Goal: Task Accomplishment & Management: Manage account settings

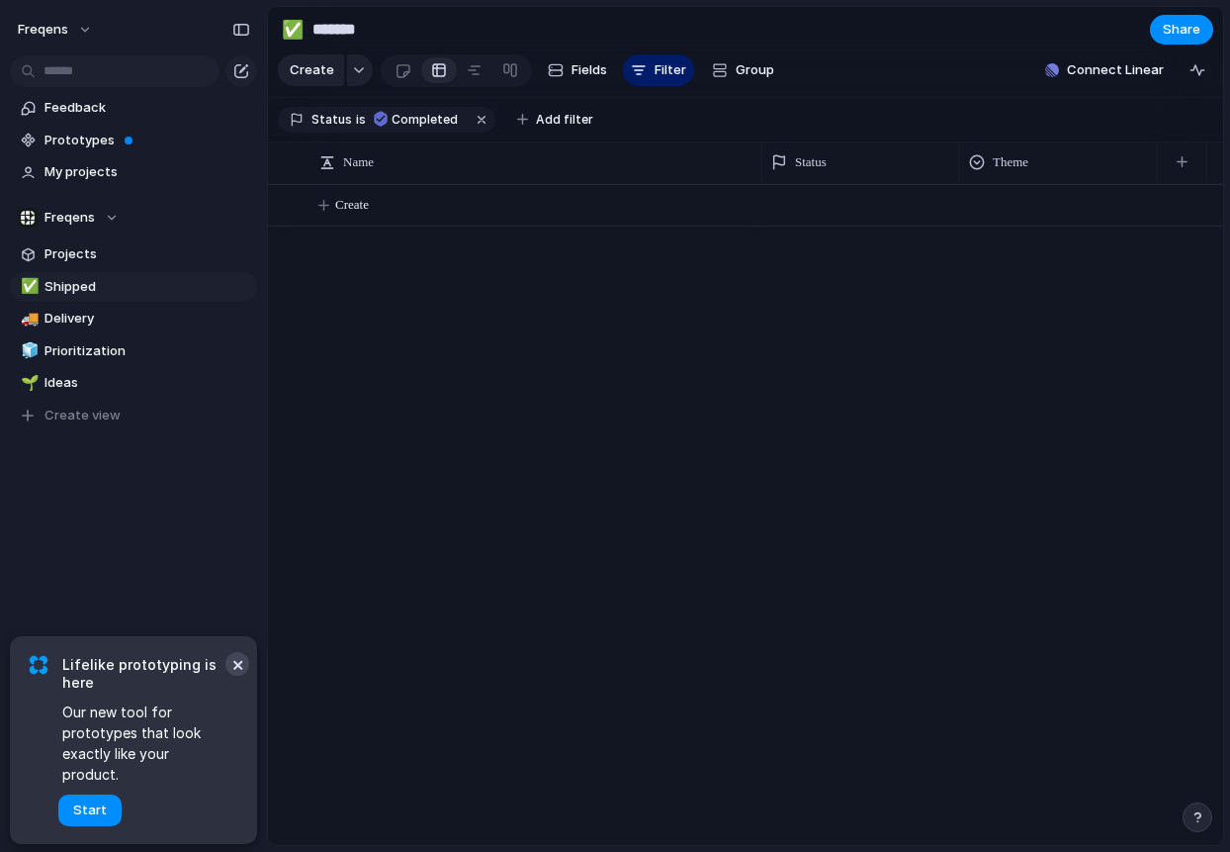
click at [234, 676] on button "×" at bounding box center [238, 664] width 24 height 24
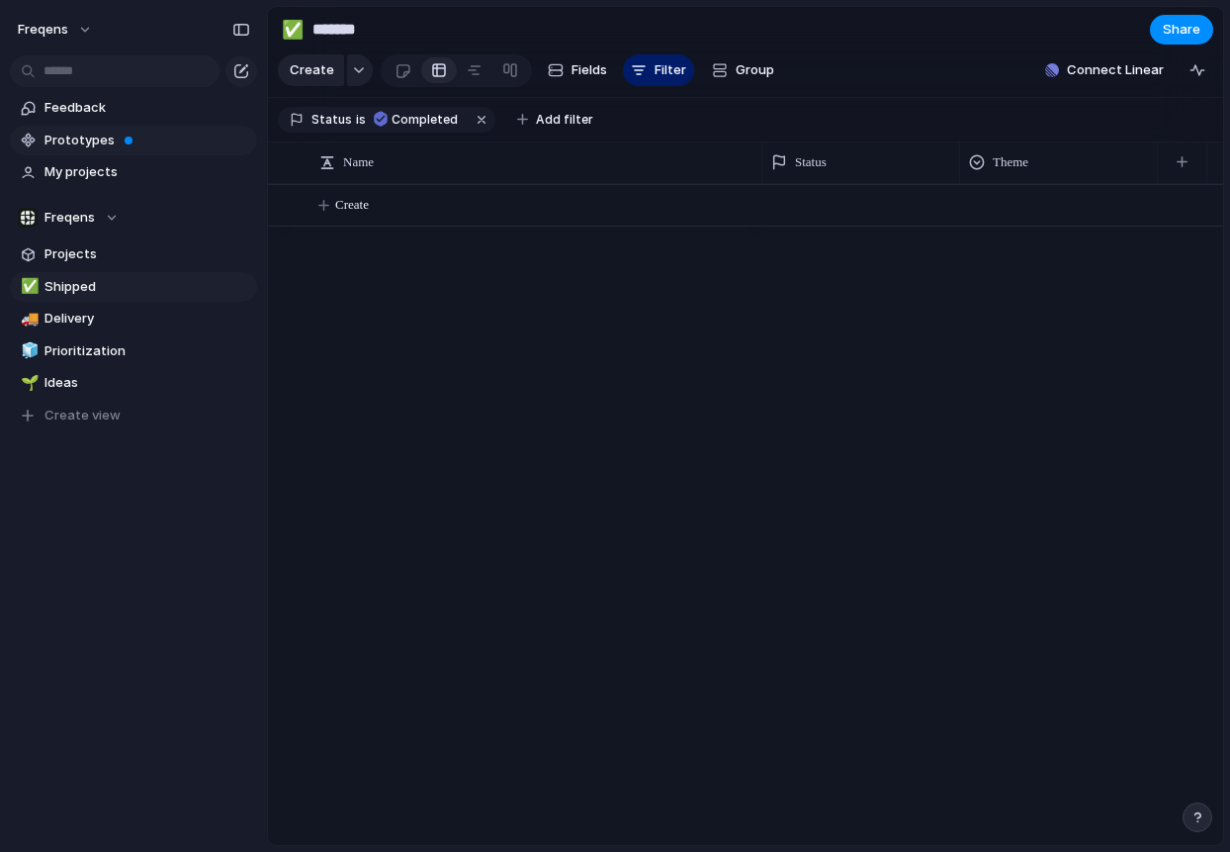
click at [111, 139] on span "Prototypes" at bounding box center [148, 141] width 206 height 20
click at [470, 298] on div "Create" at bounding box center [745, 514] width 955 height 661
click at [90, 112] on span "Feedback" at bounding box center [148, 108] width 206 height 20
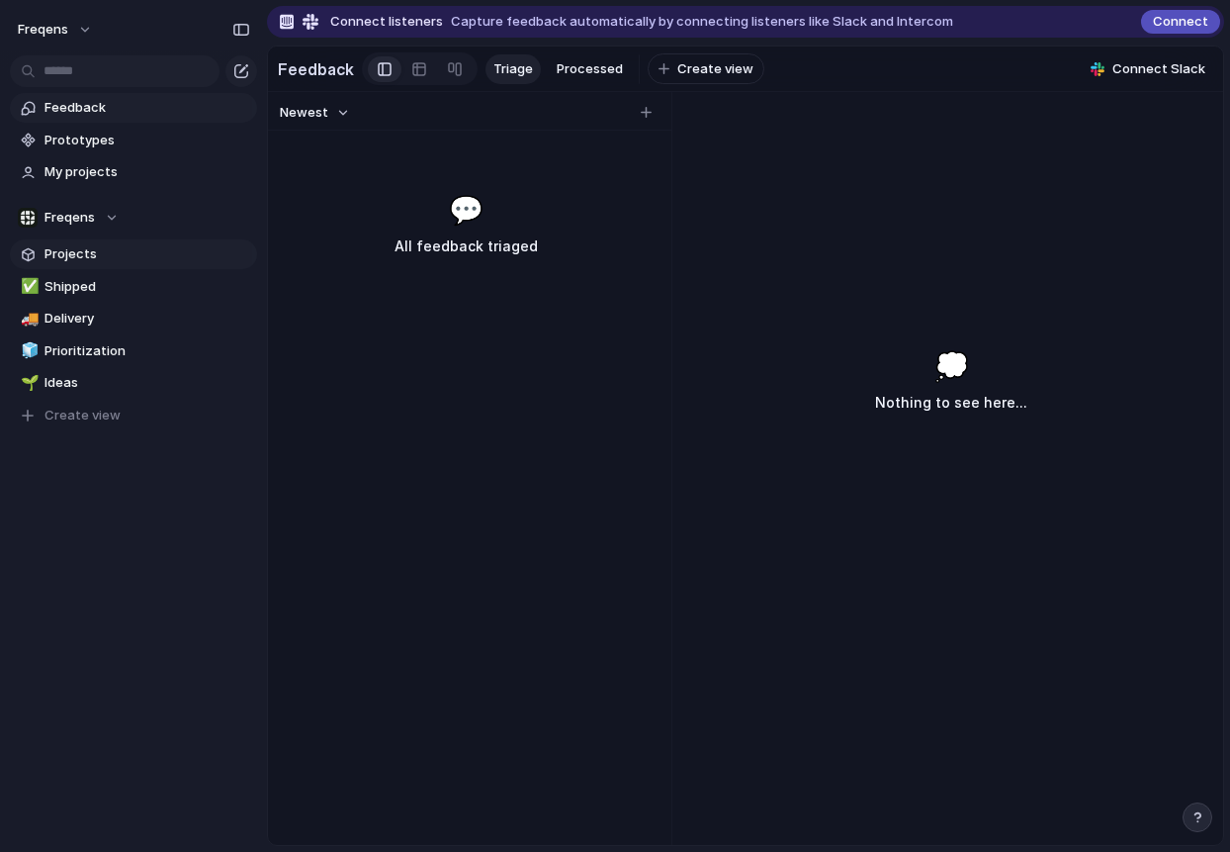
click at [160, 254] on span "Projects" at bounding box center [148, 254] width 206 height 20
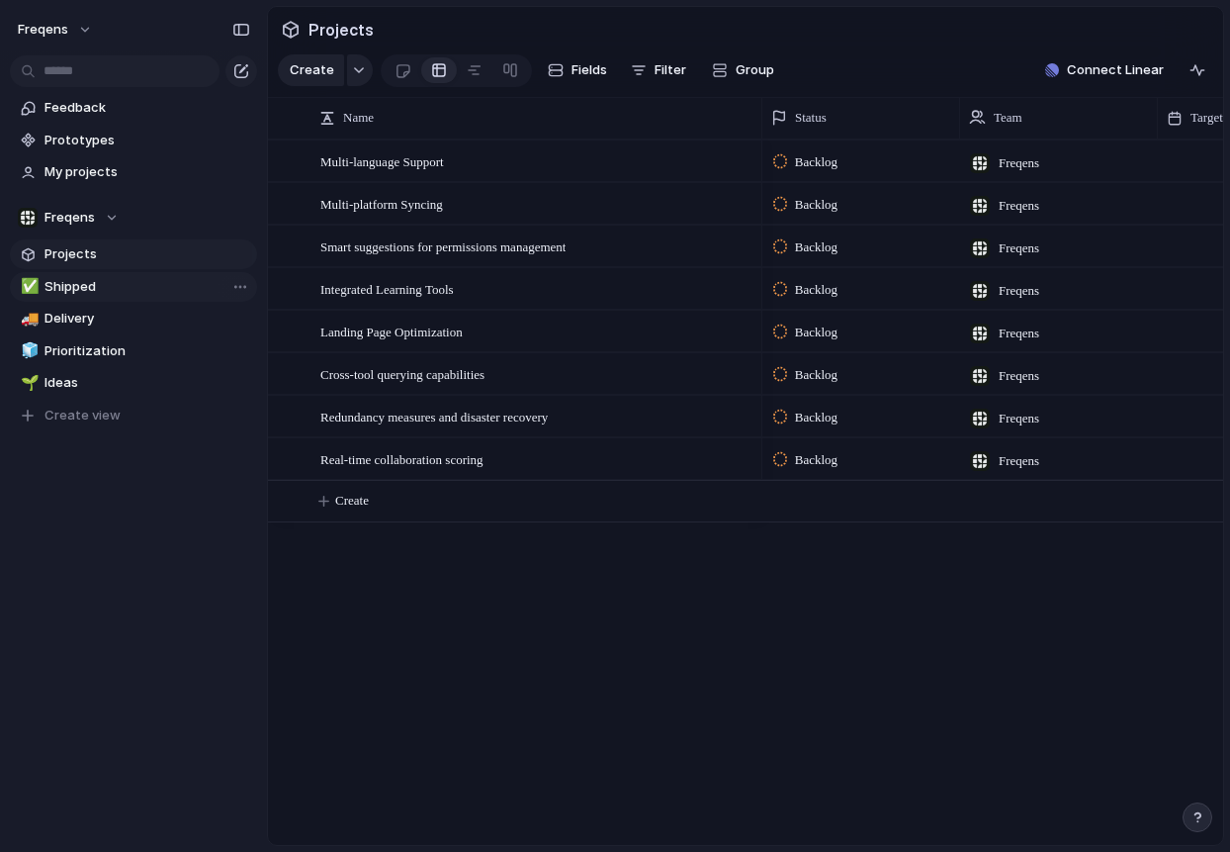
click at [146, 275] on link "✅ Shipped" at bounding box center [133, 287] width 247 height 30
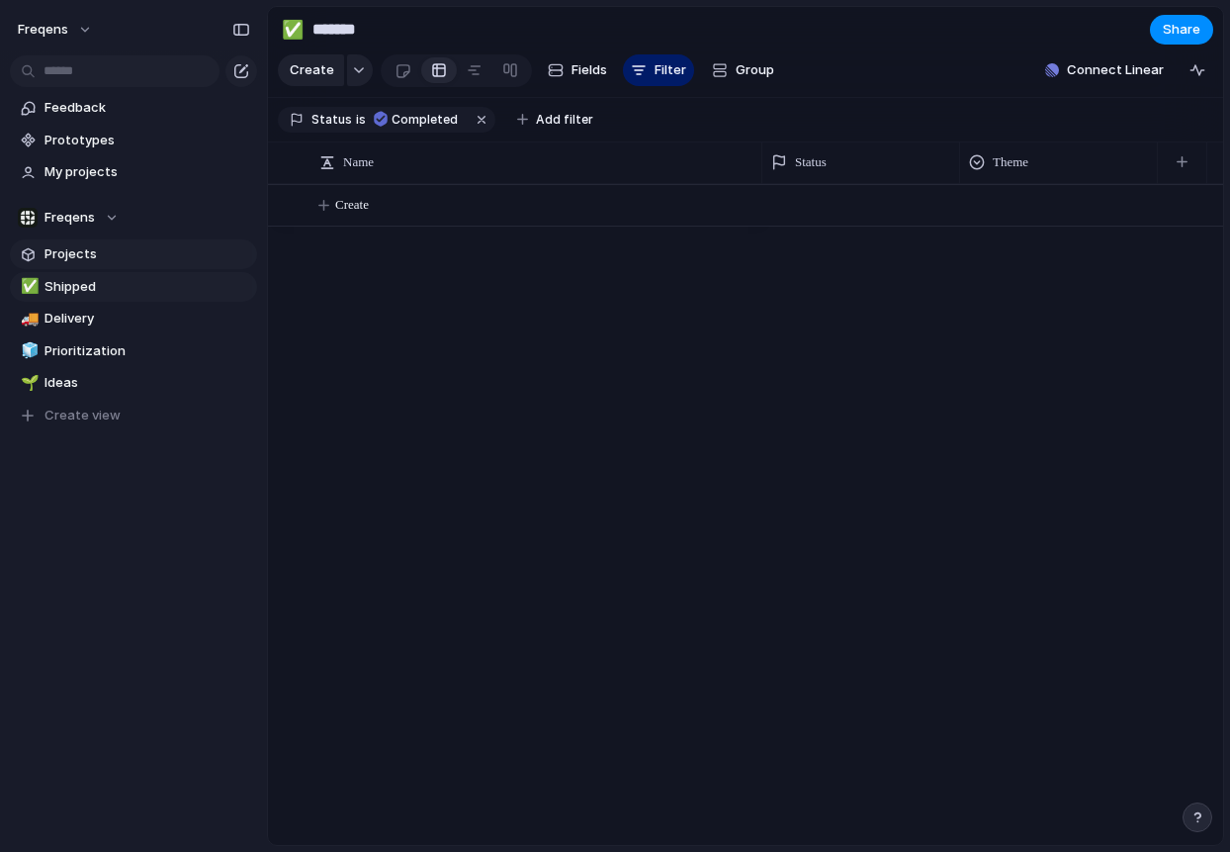
click at [141, 251] on span "Projects" at bounding box center [148, 254] width 206 height 20
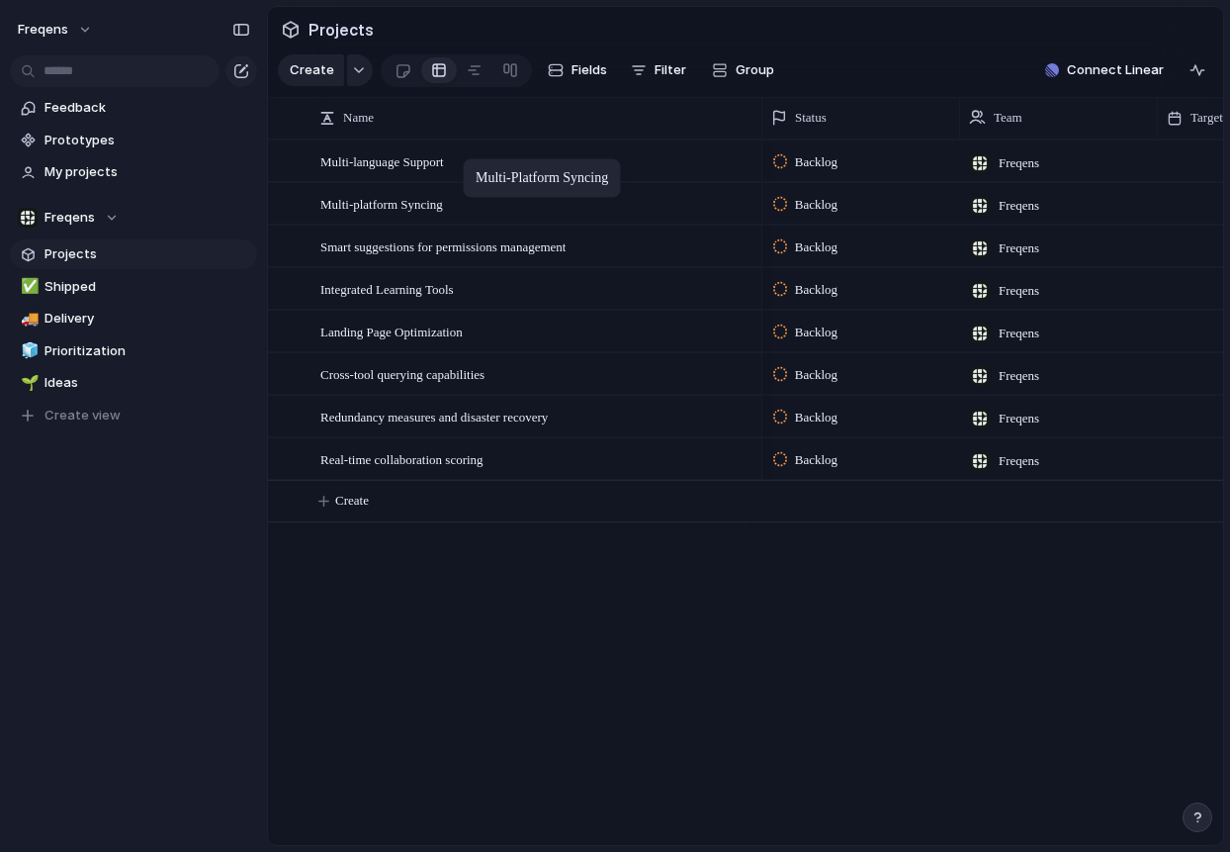
drag, startPoint x: 445, startPoint y: 192, endPoint x: 473, endPoint y: 162, distance: 40.6
click at [473, 162] on body "Freqens Feedback Prototypes My projects Freqens Projects ✅ Shipped 🚚 Delivery 🧊…" at bounding box center [615, 426] width 1230 height 852
drag, startPoint x: 395, startPoint y: 469, endPoint x: 433, endPoint y: 402, distance: 77.5
click at [433, 402] on body "Freqens Feedback Prototypes My projects Freqens Projects ✅ Shipped 🚚 Delivery 🧊…" at bounding box center [615, 426] width 1230 height 852
drag, startPoint x: 433, startPoint y: 410, endPoint x: 434, endPoint y: 470, distance: 59.4
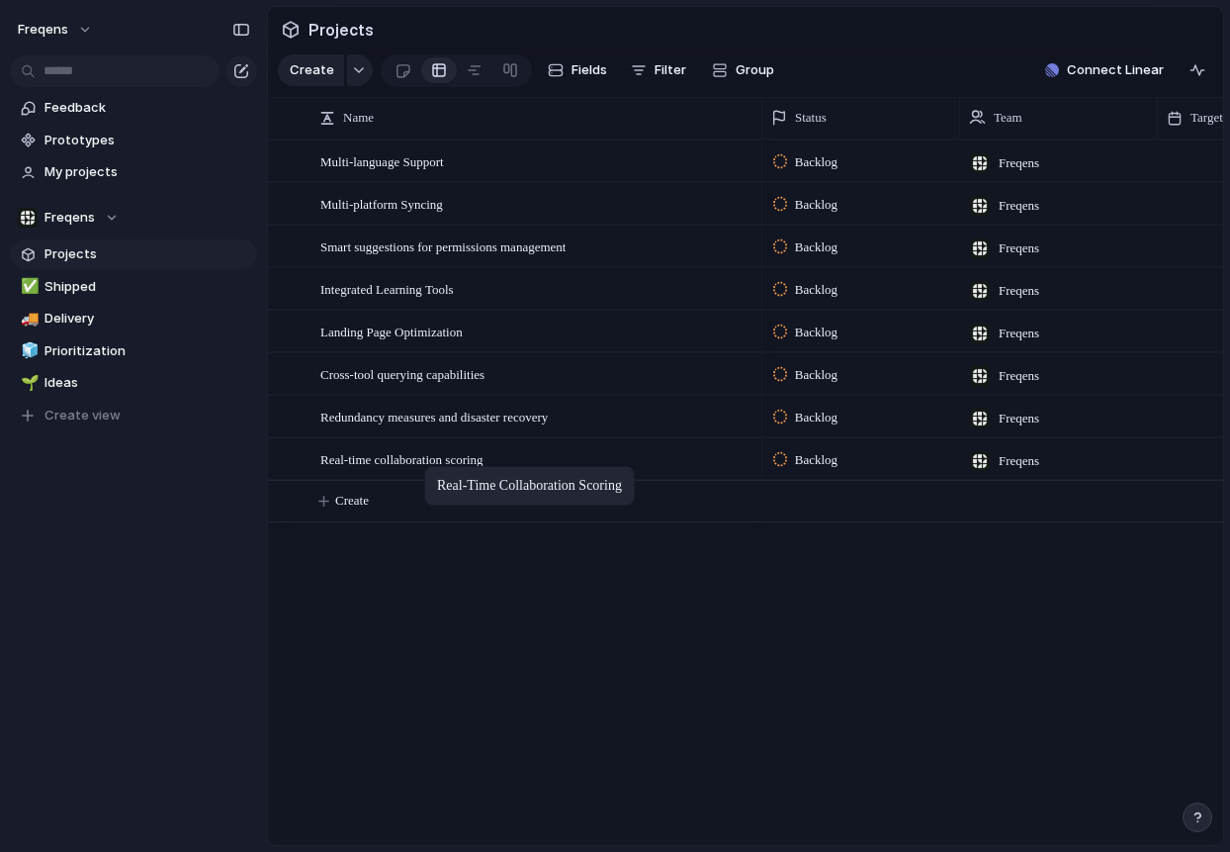
click at [434, 470] on body "Freqens Feedback Prototypes My projects Freqens Projects ✅ Shipped 🚚 Delivery 🧊…" at bounding box center [615, 426] width 1230 height 852
click at [349, 70] on button "button" at bounding box center [360, 70] width 26 height 32
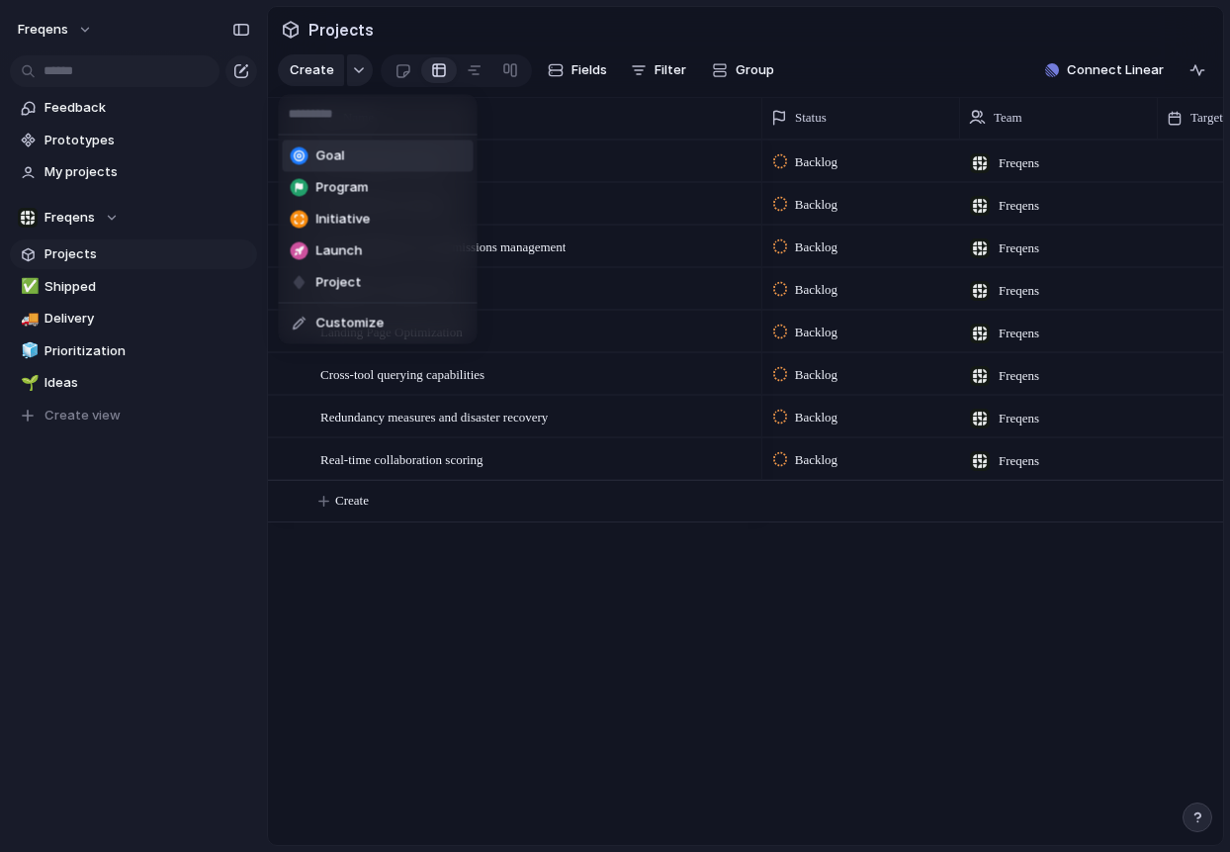
click at [374, 161] on li "Goal" at bounding box center [378, 156] width 191 height 32
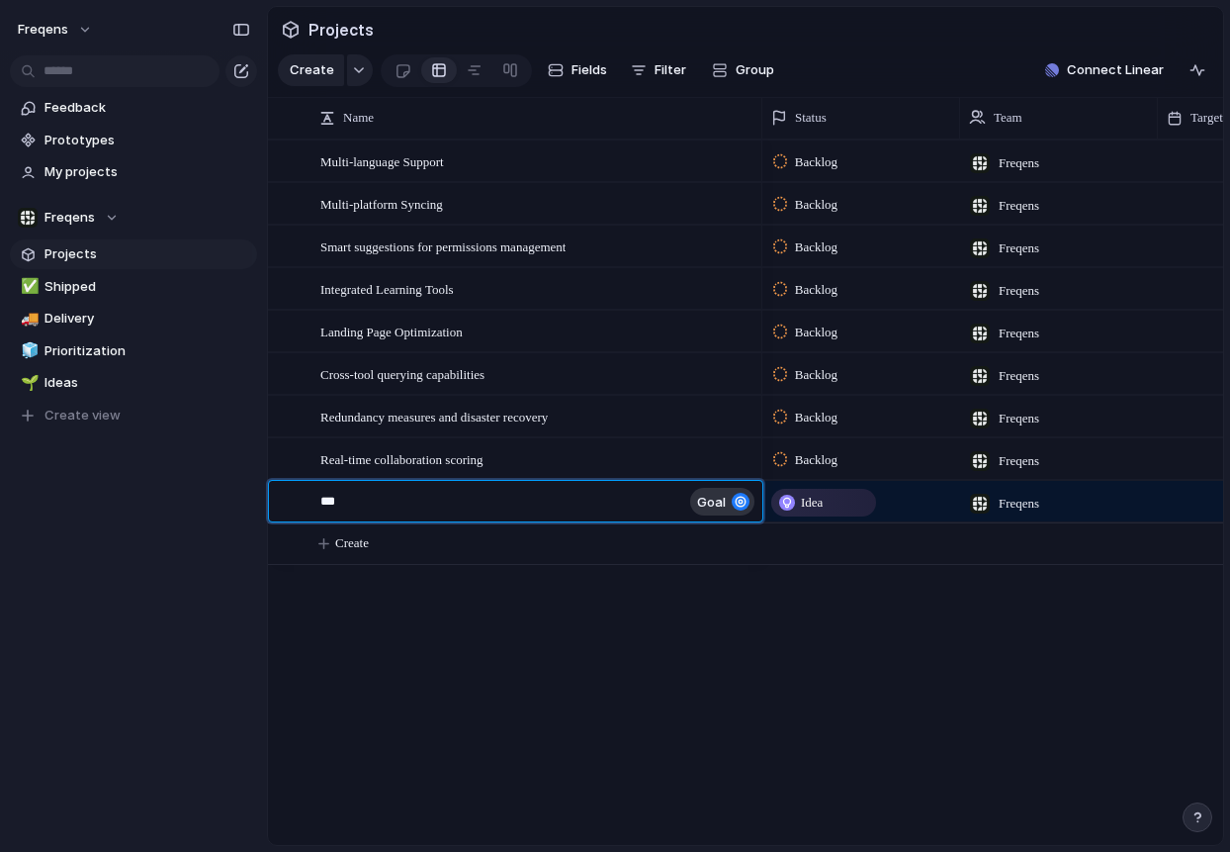
type textarea "****"
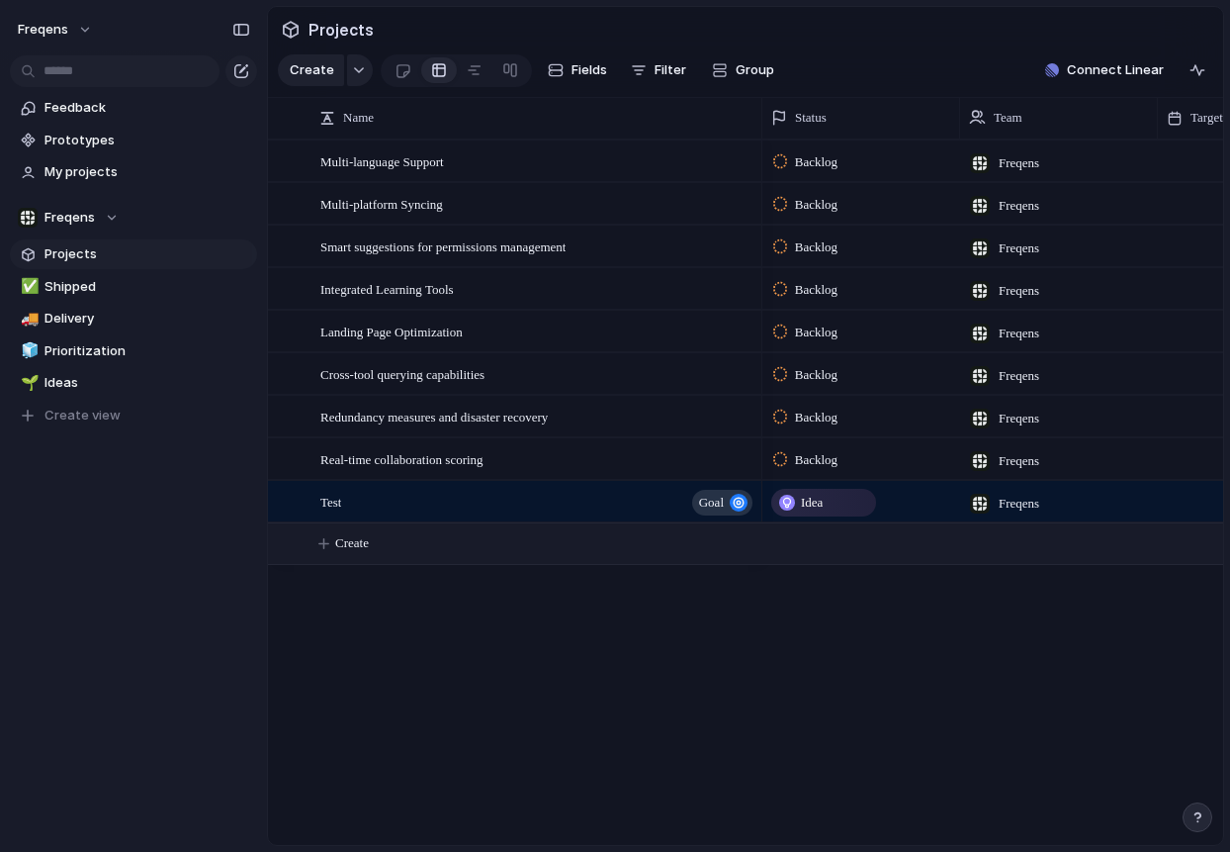
click at [416, 503] on body "Freqens Feedback Prototypes My projects Freqens Projects ✅ Shipped 🚚 Delivery 🧊…" at bounding box center [615, 426] width 1230 height 852
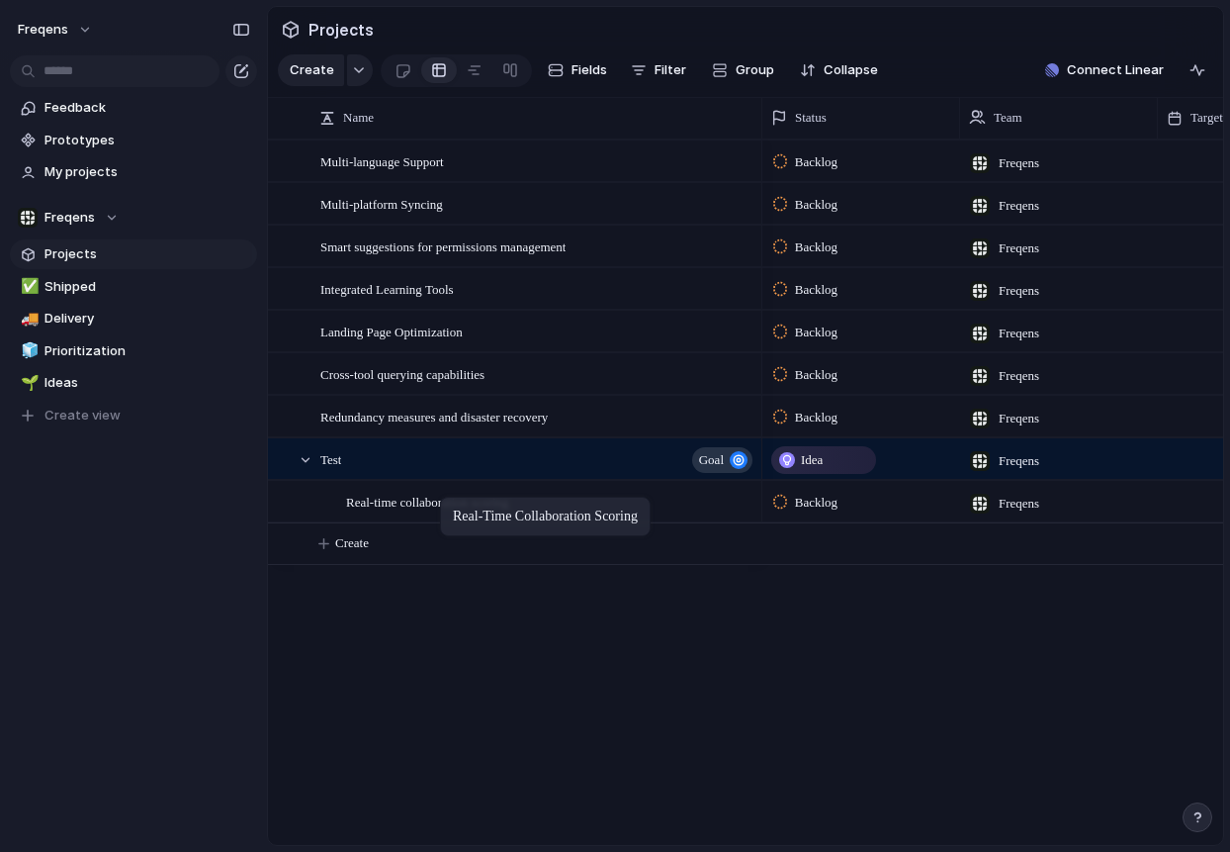
drag, startPoint x: 391, startPoint y: 474, endPoint x: 448, endPoint y: 502, distance: 64.1
click at [448, 502] on body "Freqens Feedback Prototypes My projects Freqens Projects ✅ Shipped 🚚 Delivery 🧊…" at bounding box center [615, 426] width 1230 height 852
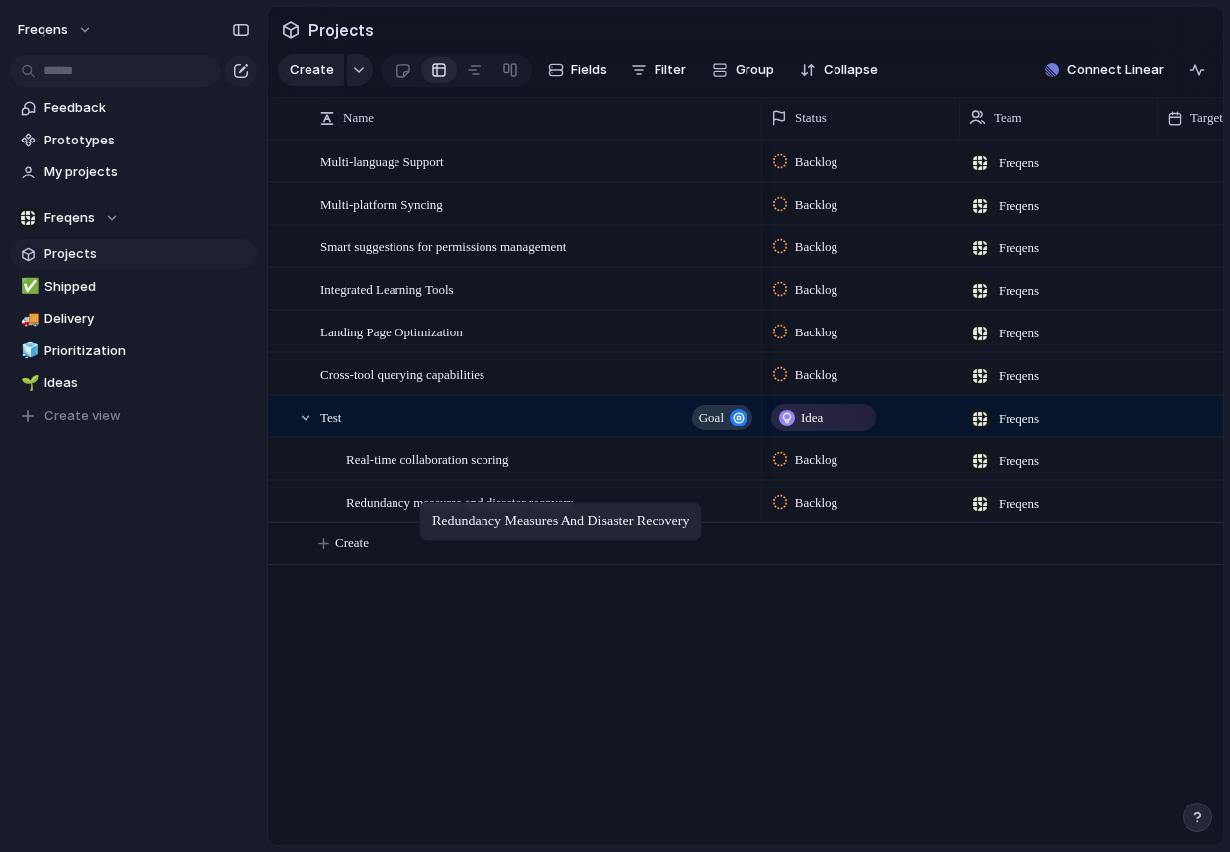
drag, startPoint x: 373, startPoint y: 412, endPoint x: 430, endPoint y: 506, distance: 110.1
click at [430, 506] on body "Freqens Feedback Prototypes My projects Freqens Projects ✅ Shipped 🚚 Delivery 🧊…" at bounding box center [615, 426] width 1230 height 852
click at [414, 463] on span "Real-time collaboration scoring" at bounding box center [427, 458] width 163 height 23
click at [362, 72] on div "button" at bounding box center [359, 70] width 14 height 8
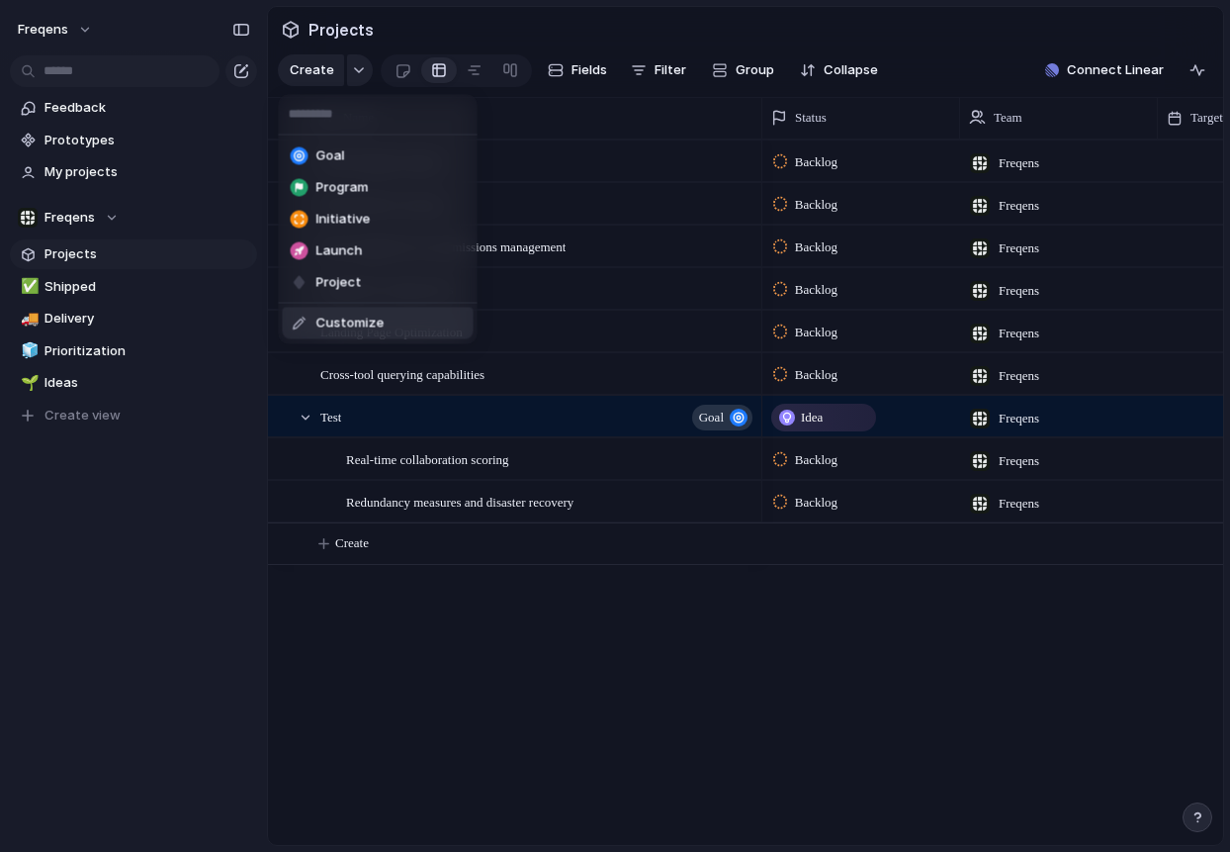
click at [409, 408] on div "Goal Program Initiative Launch Project Customize" at bounding box center [615, 426] width 1230 height 852
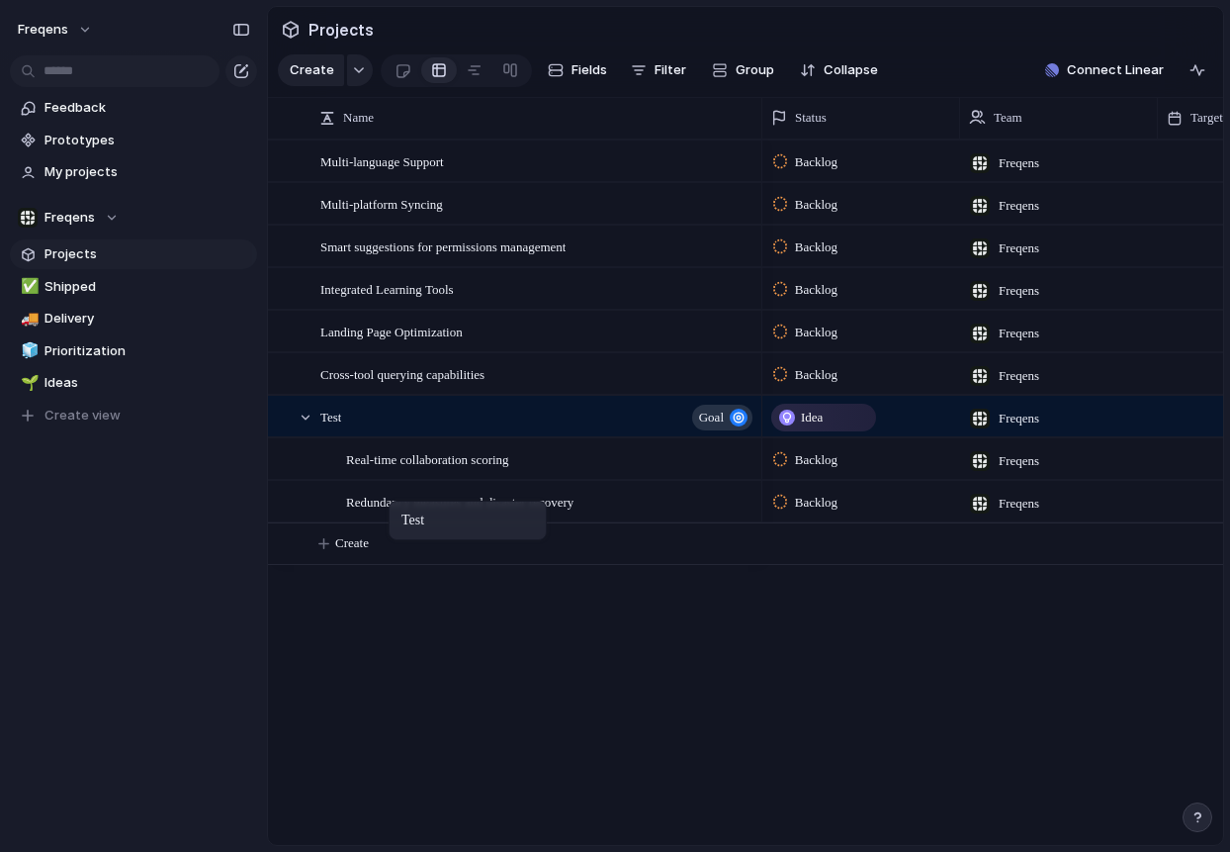
drag, startPoint x: 373, startPoint y: 421, endPoint x: 399, endPoint y: 504, distance: 87.0
click at [399, 504] on body "Freqens Feedback Prototypes My projects Freqens Projects ✅ Shipped 🚚 Delivery 🧊…" at bounding box center [615, 426] width 1230 height 852
click at [357, 70] on div "button" at bounding box center [359, 70] width 14 height 8
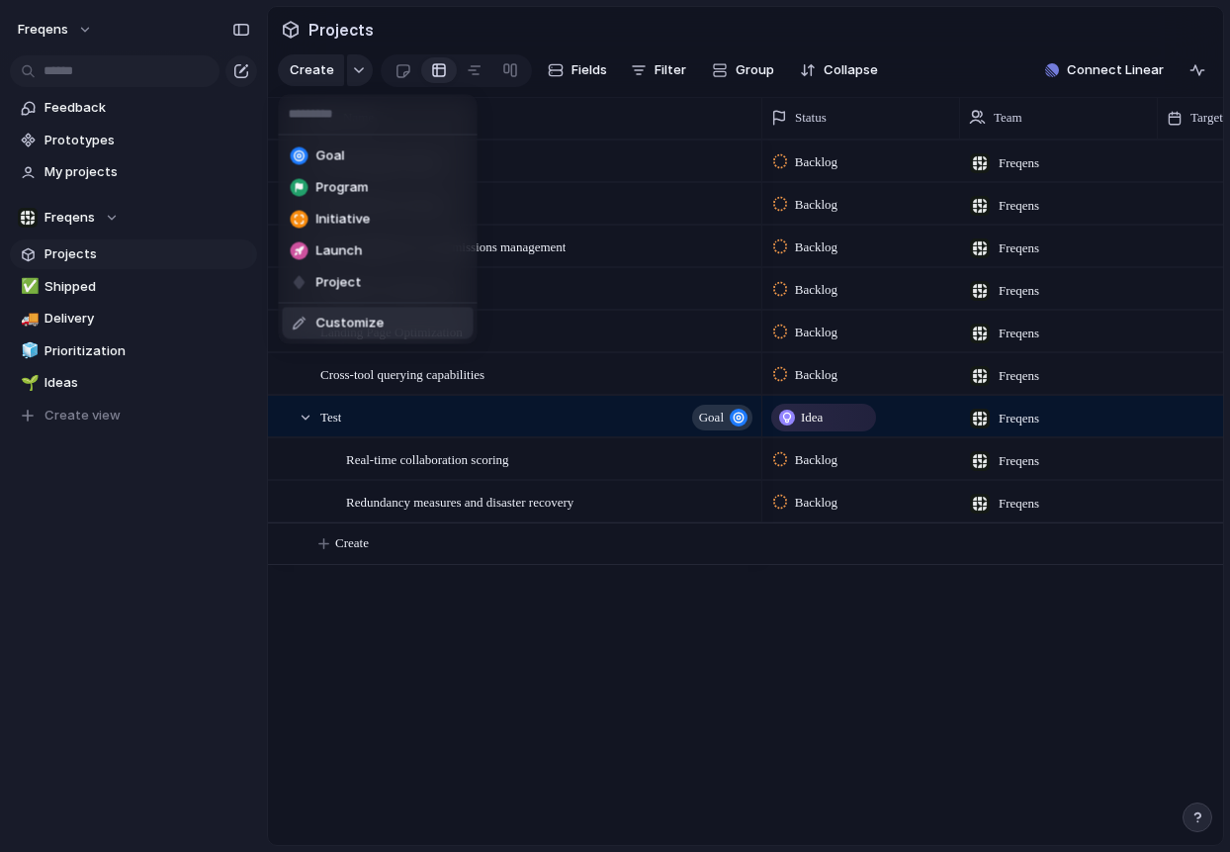
click at [384, 321] on li "Customize" at bounding box center [378, 324] width 191 height 32
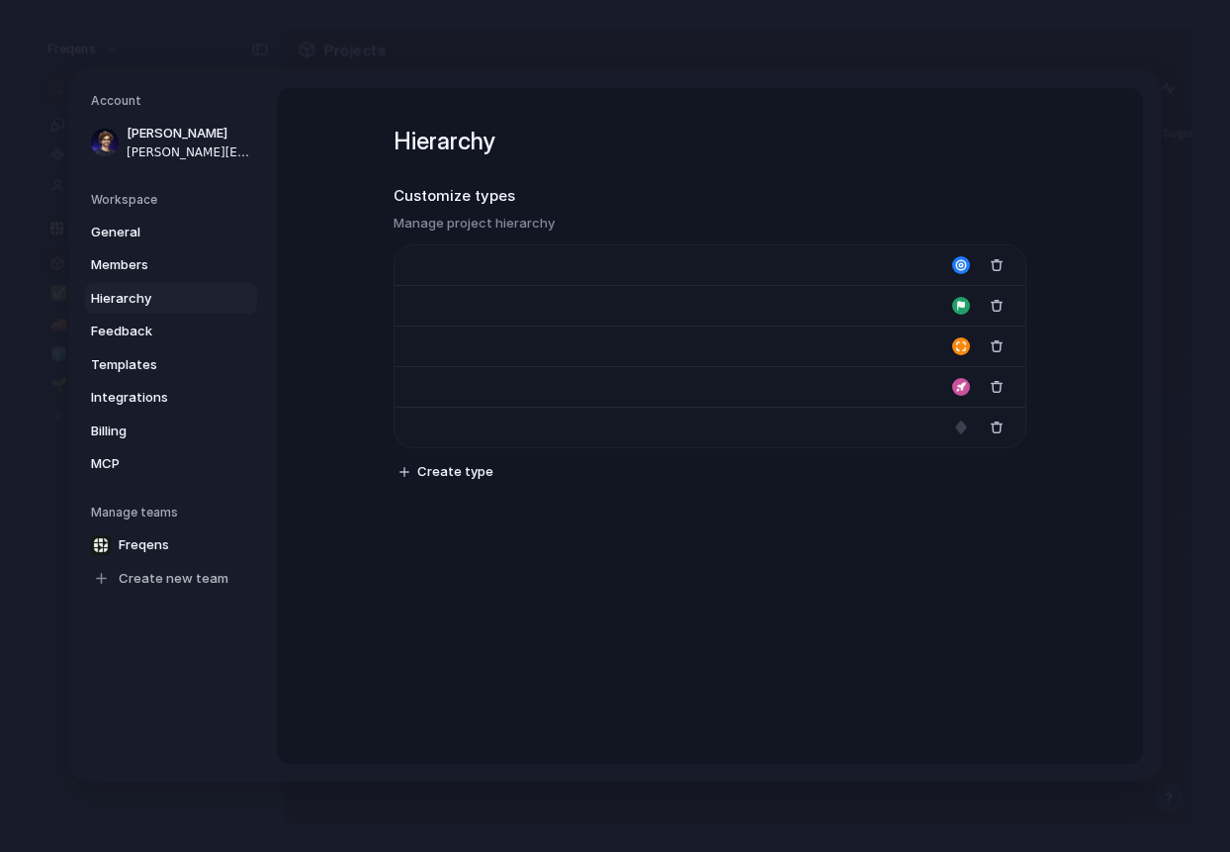
type input "****"
type input "*******"
type input "**********"
type input "******"
type input "*******"
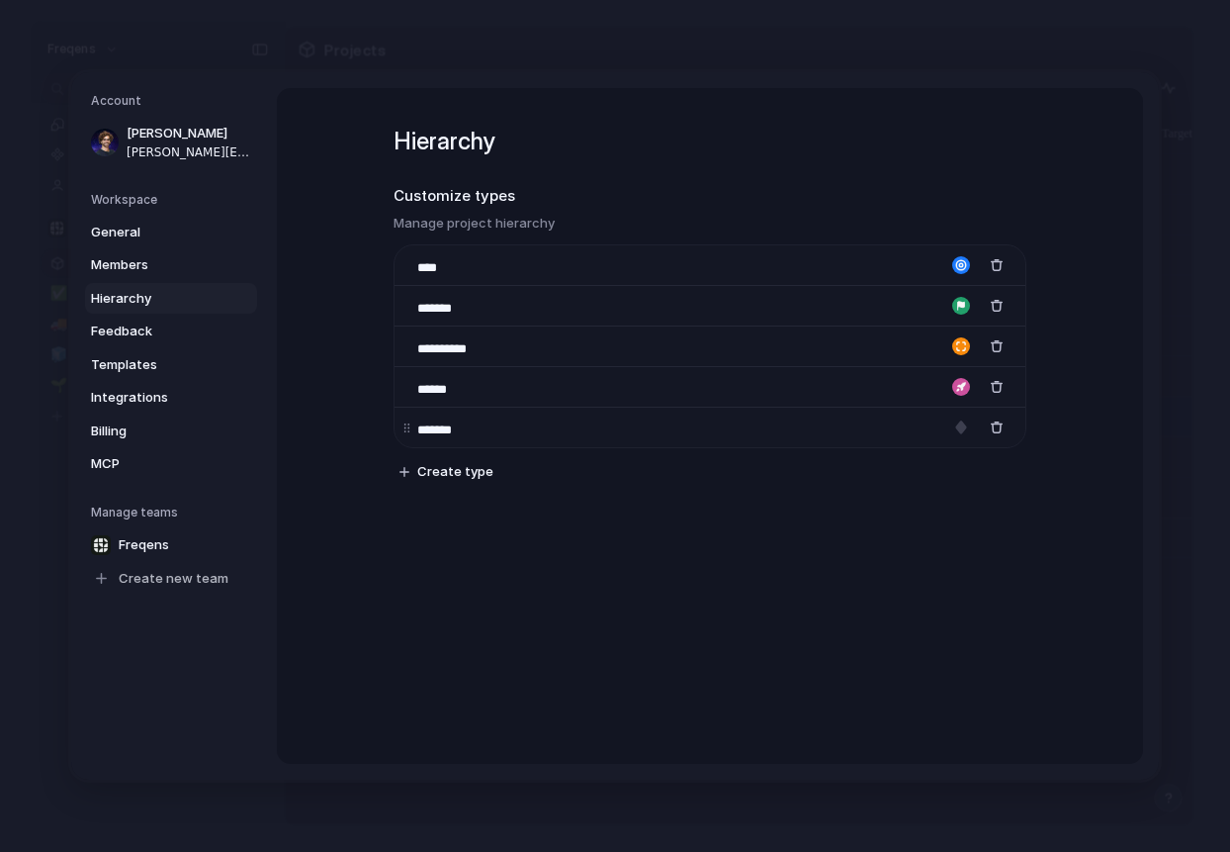
click at [538, 434] on div "*******" at bounding box center [710, 426] width 631 height 41
click at [456, 473] on span "Create type" at bounding box center [455, 472] width 76 height 20
type input "***"
click at [967, 468] on div "button" at bounding box center [961, 465] width 18 height 18
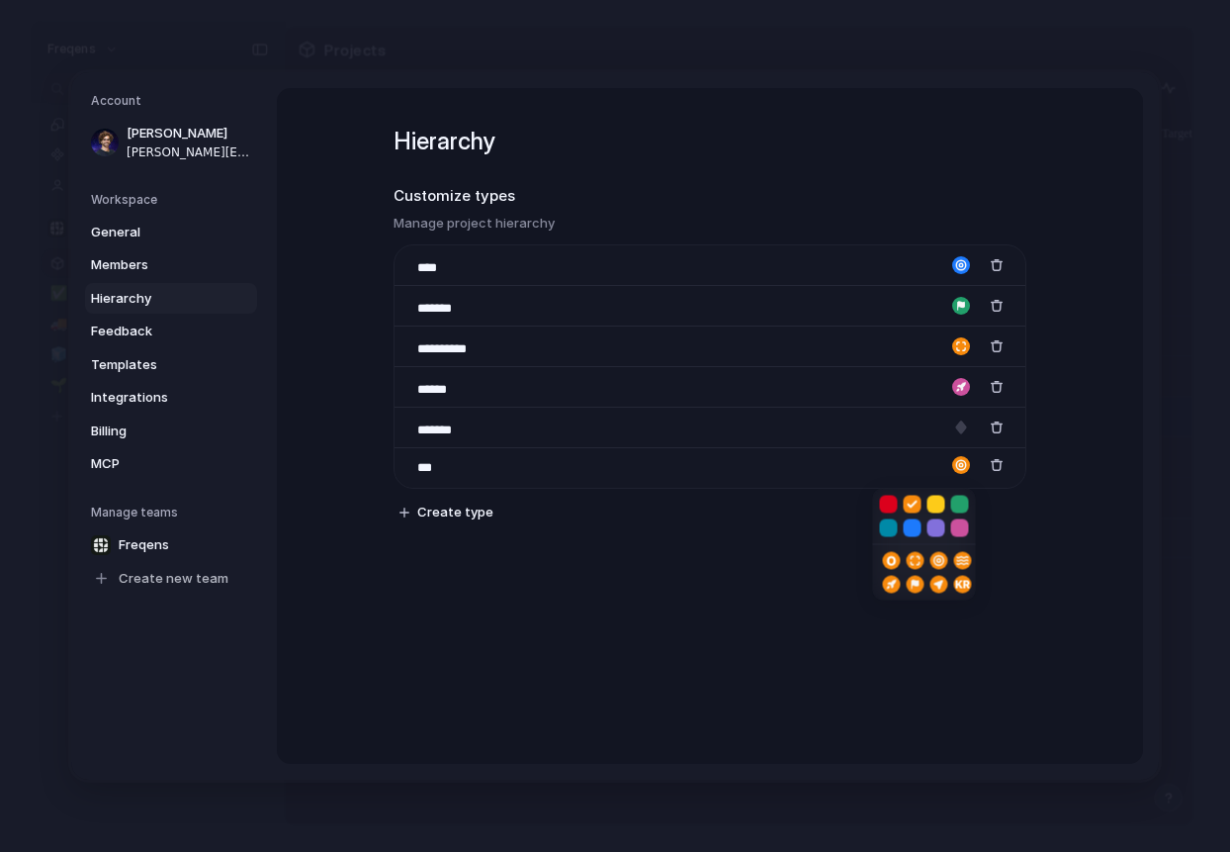
click at [894, 508] on button "button" at bounding box center [889, 505] width 18 height 18
click at [811, 554] on div at bounding box center [615, 426] width 1230 height 852
click at [473, 469] on input "***" at bounding box center [451, 468] width 69 height 20
drag, startPoint x: 408, startPoint y: 472, endPoint x: 408, endPoint y: 422, distance: 49.5
click at [408, 422] on div "**********" at bounding box center [710, 365] width 631 height 243
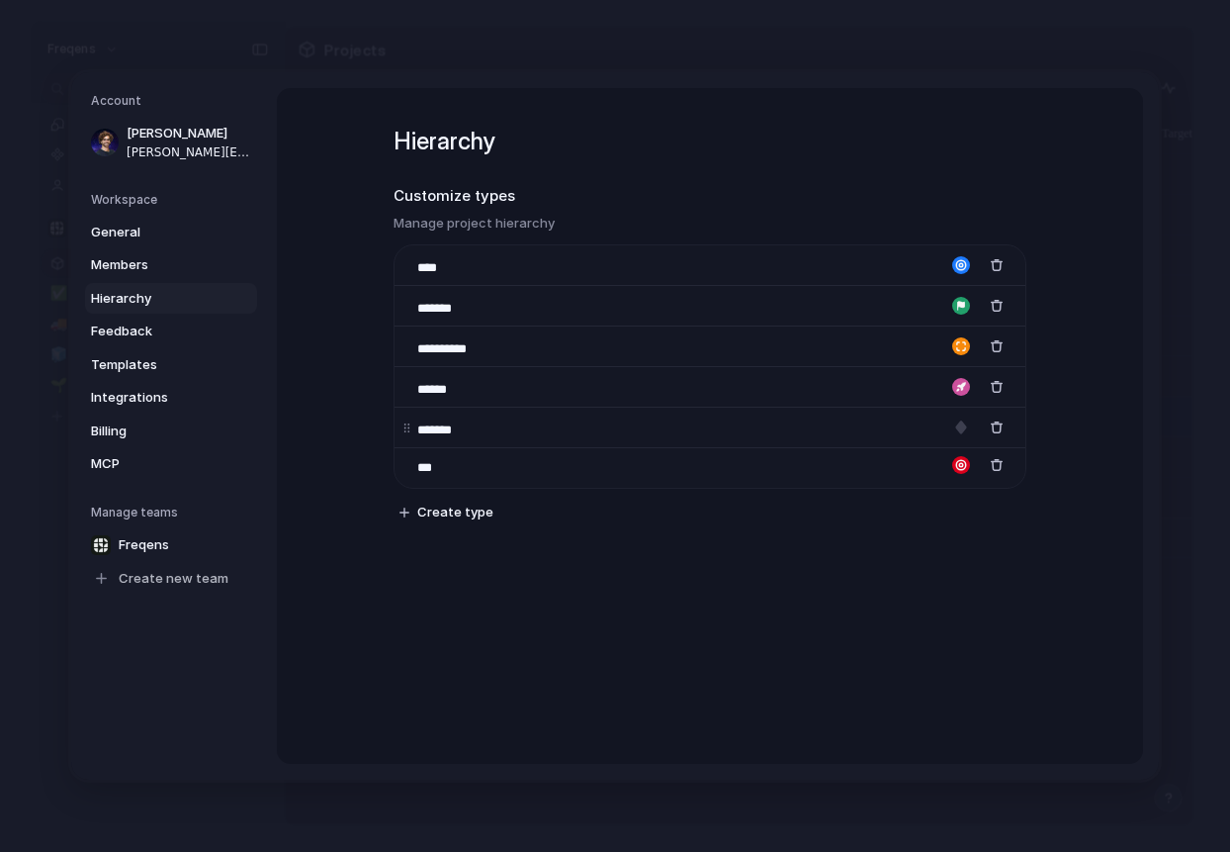
drag, startPoint x: 406, startPoint y: 471, endPoint x: 407, endPoint y: 419, distance: 51.5
click at [407, 419] on div "**********" at bounding box center [710, 365] width 631 height 243
drag, startPoint x: 407, startPoint y: 473, endPoint x: 410, endPoint y: 417, distance: 55.5
click at [410, 417] on div "**********" at bounding box center [710, 365] width 631 height 243
drag, startPoint x: 410, startPoint y: 465, endPoint x: 443, endPoint y: 422, distance: 53.6
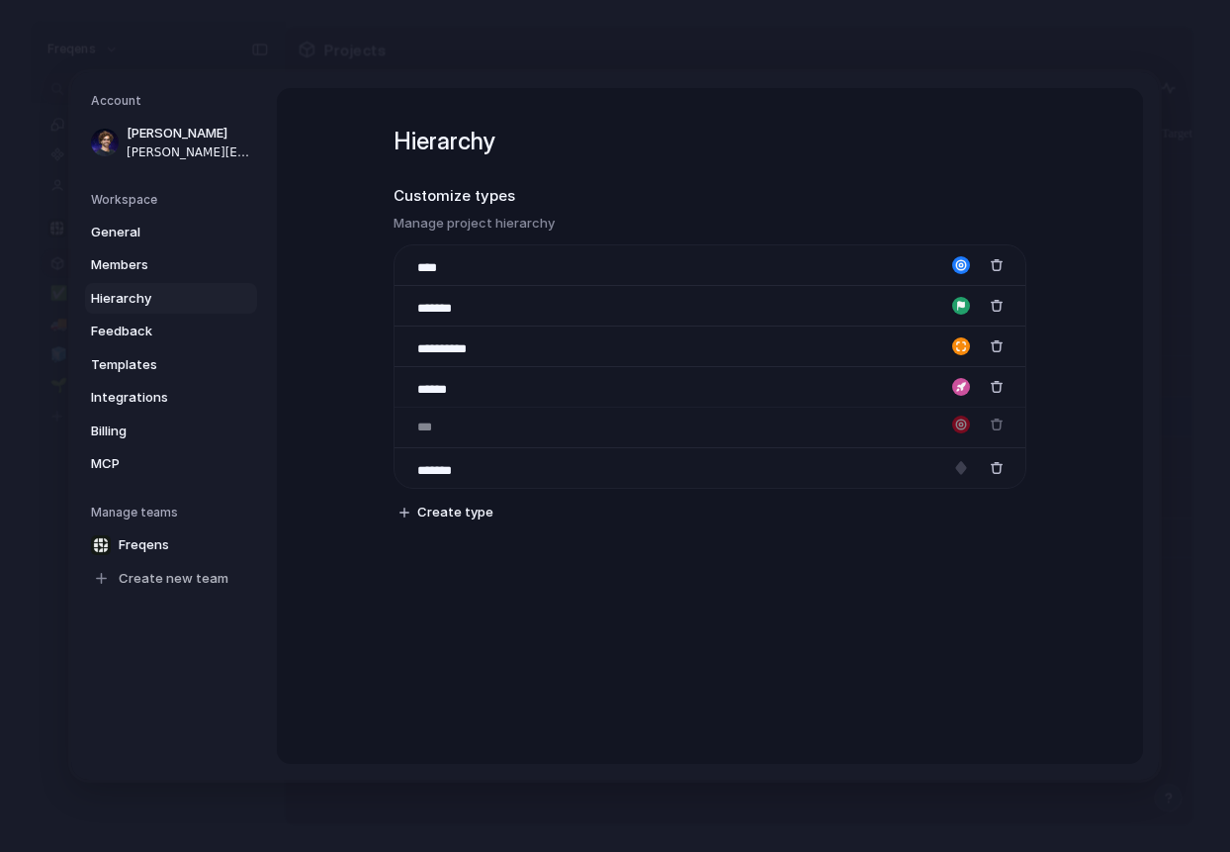
click at [443, 422] on body "Freqens Feedback Prototypes My projects Freqens Projects ✅ Shipped 🚚 Delivery 🧊…" at bounding box center [615, 426] width 1230 height 852
click at [365, 408] on div "**********" at bounding box center [710, 426] width 866 height 676
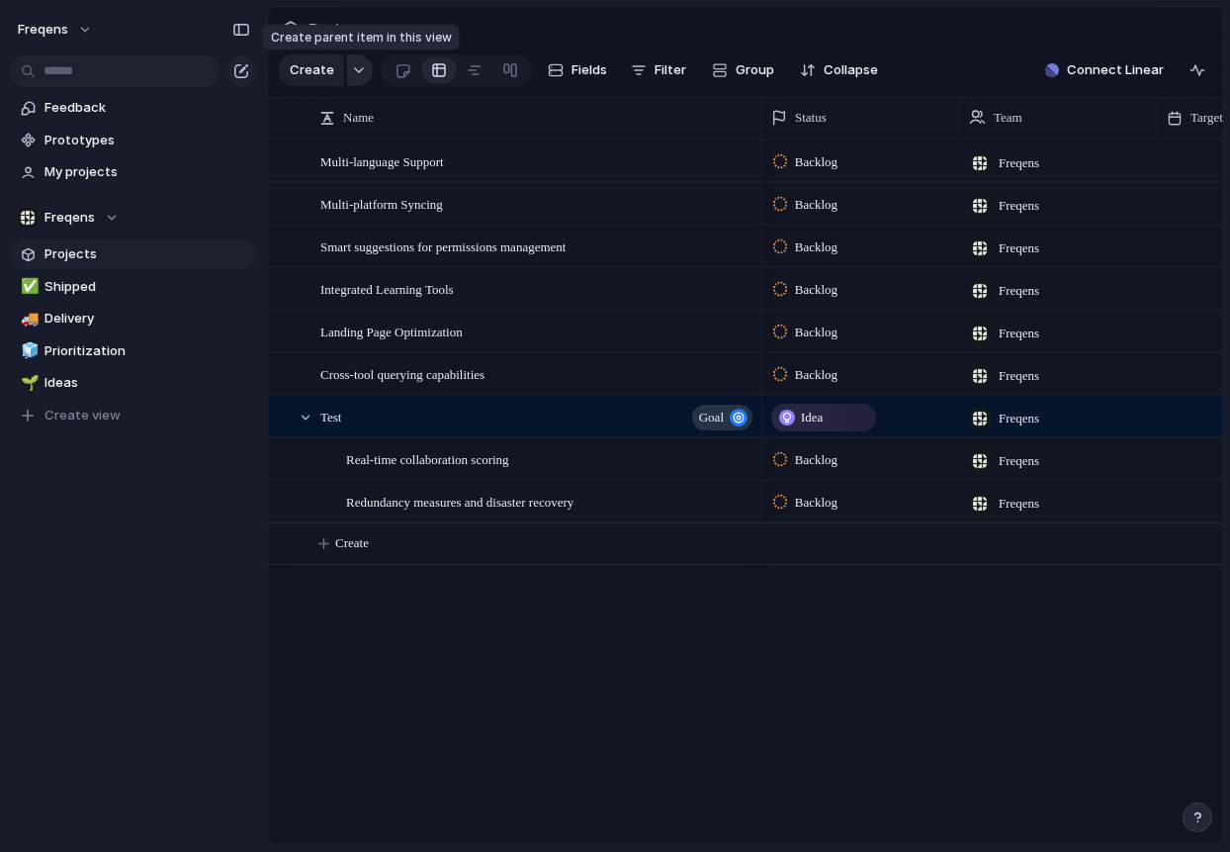
click at [355, 61] on button "button" at bounding box center [360, 70] width 26 height 32
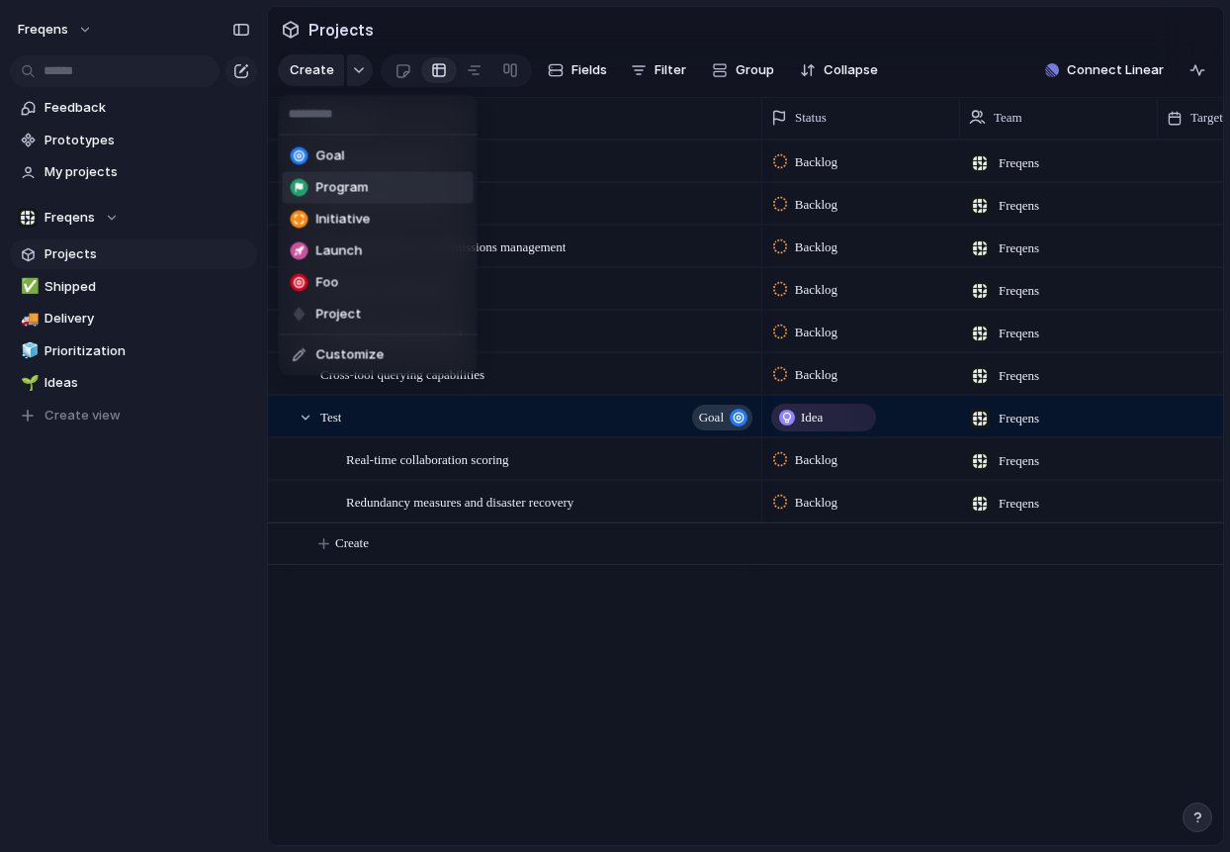
click at [357, 180] on span "Program" at bounding box center [342, 188] width 52 height 20
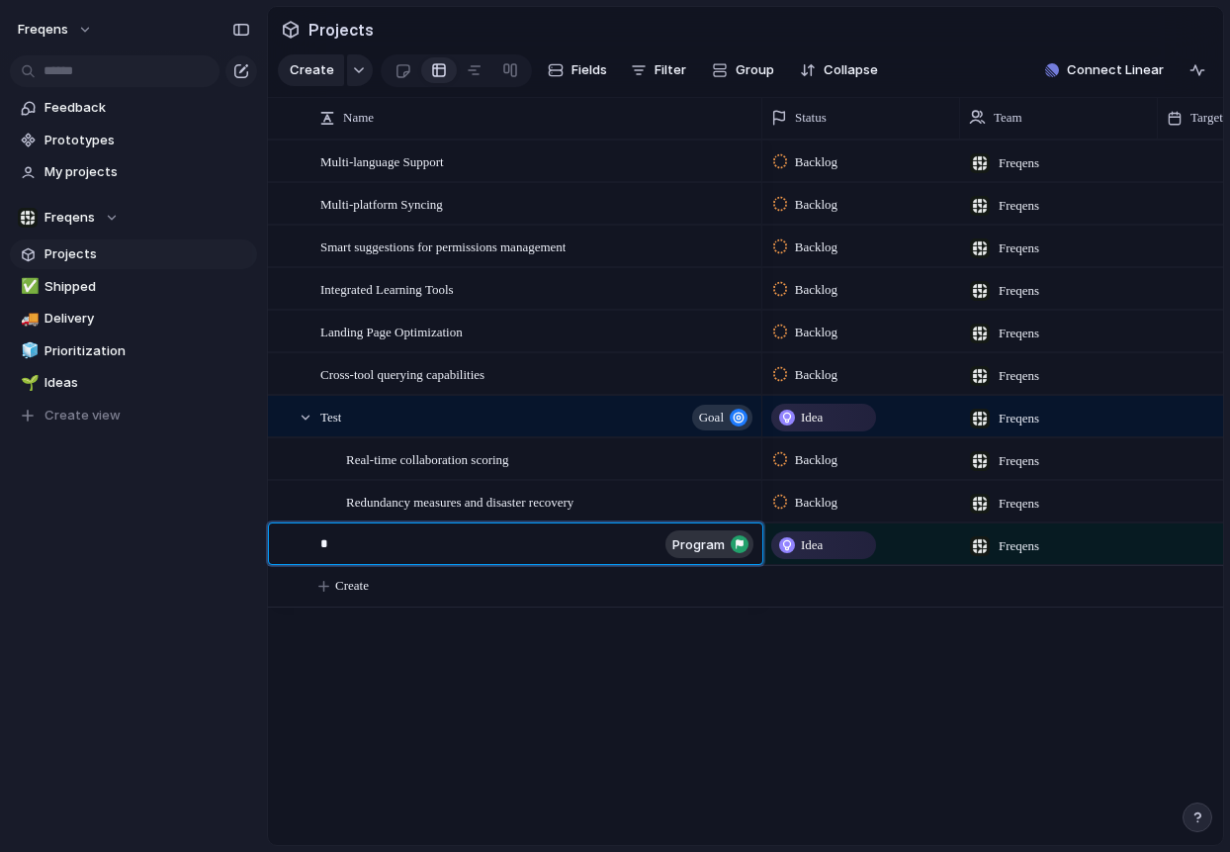
type textarea "**"
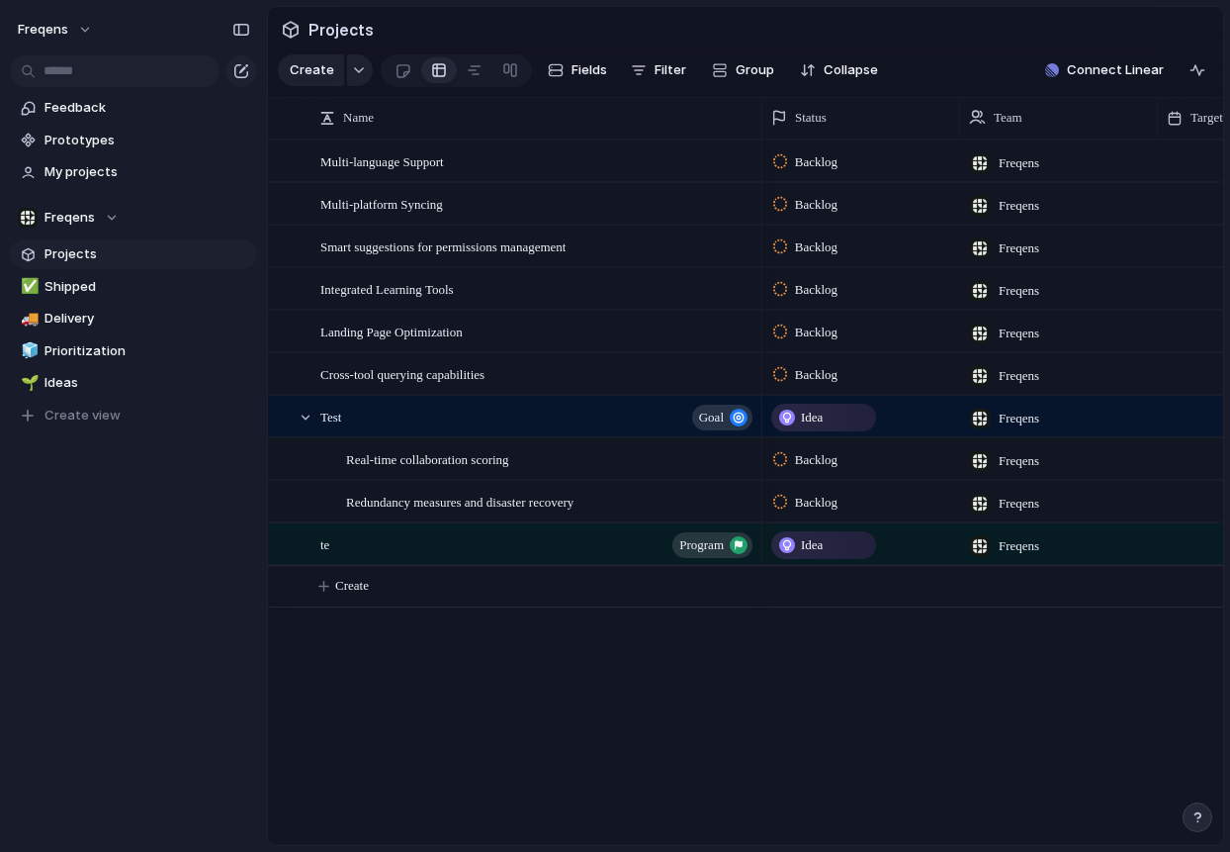
click at [384, 627] on body "Freqens Feedback Prototypes My projects Freqens Projects ✅ Shipped 🚚 Delivery 🧊…" at bounding box center [615, 426] width 1230 height 852
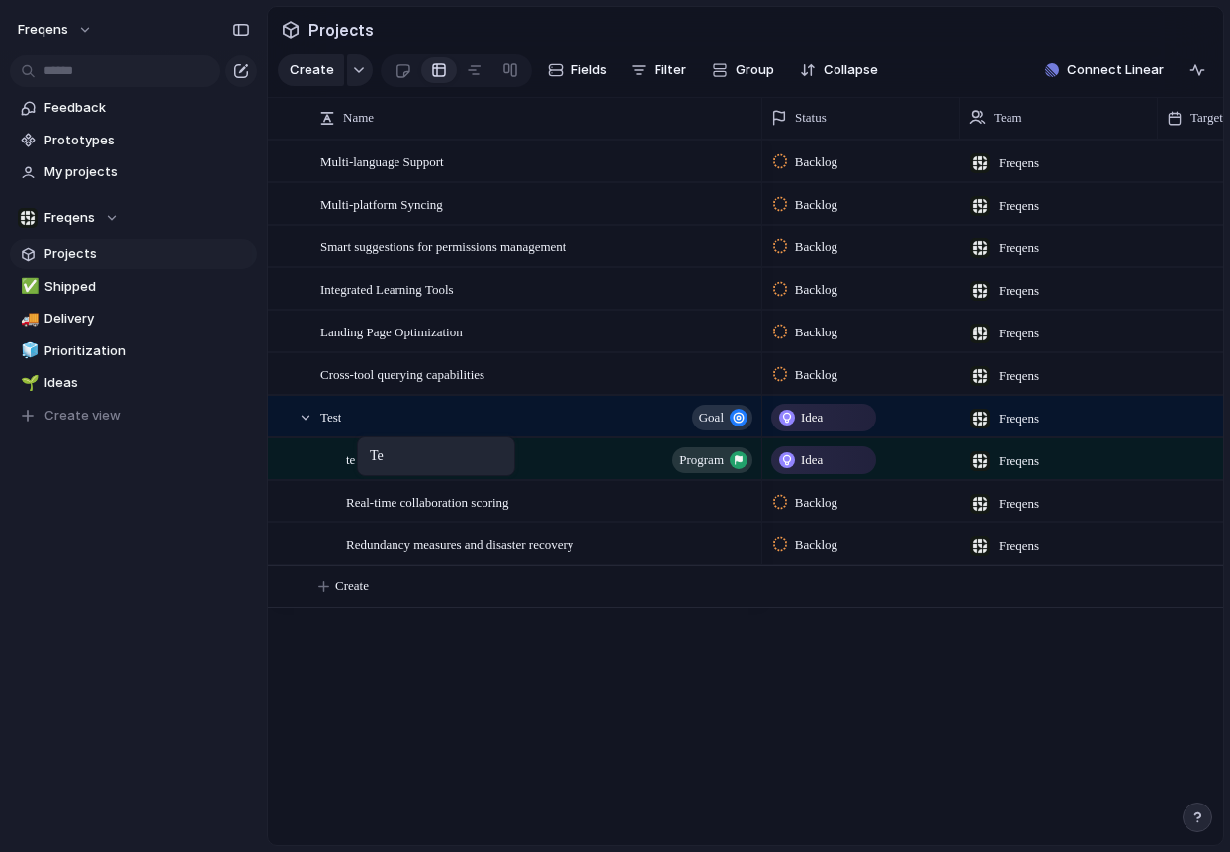
drag, startPoint x: 352, startPoint y: 541, endPoint x: 367, endPoint y: 440, distance: 102.0
click at [367, 440] on body "Freqens Feedback Prototypes My projects Freqens Projects ✅ Shipped 🚚 Delivery 🧊…" at bounding box center [615, 426] width 1230 height 852
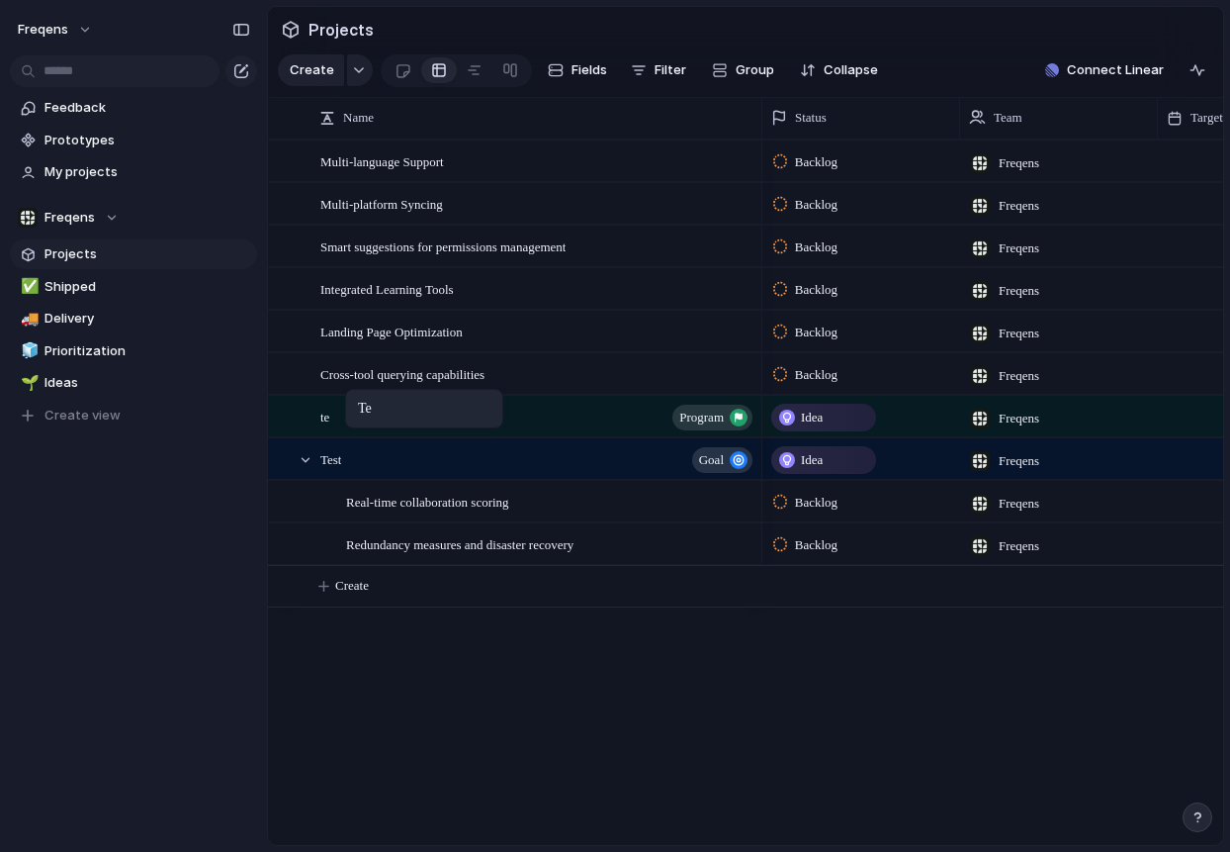
drag, startPoint x: 372, startPoint y: 462, endPoint x: 355, endPoint y: 393, distance: 71.2
click at [355, 393] on body "Freqens Feedback Prototypes My projects Freqens Projects ✅ Shipped 🚚 Delivery 🧊…" at bounding box center [615, 426] width 1230 height 852
drag, startPoint x: 334, startPoint y: 464, endPoint x: 356, endPoint y: 417, distance: 51.3
click at [356, 417] on body "Freqens Feedback Prototypes My projects Freqens Projects ✅ Shipped 🚚 Delivery 🧊…" at bounding box center [615, 426] width 1230 height 852
click at [360, 76] on button "button" at bounding box center [360, 70] width 26 height 32
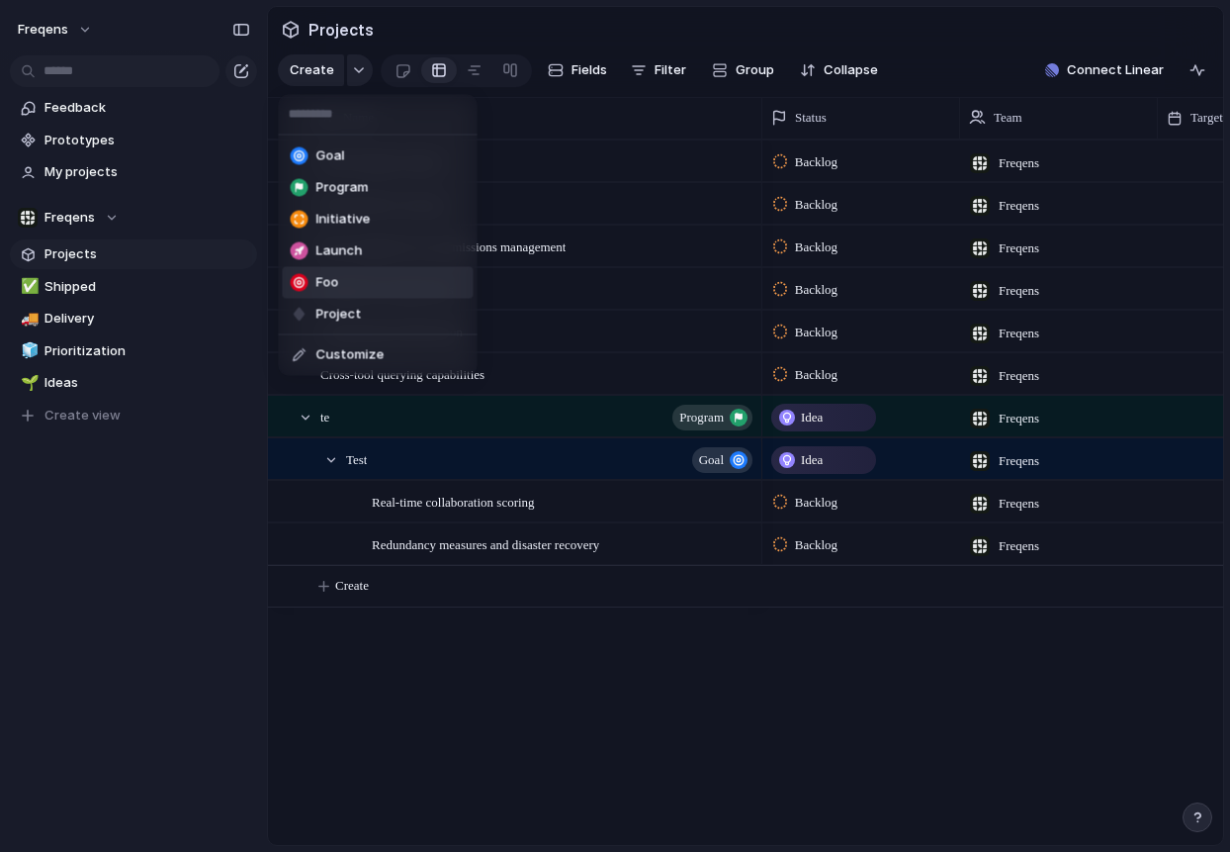
click at [355, 284] on li "Foo" at bounding box center [378, 283] width 191 height 32
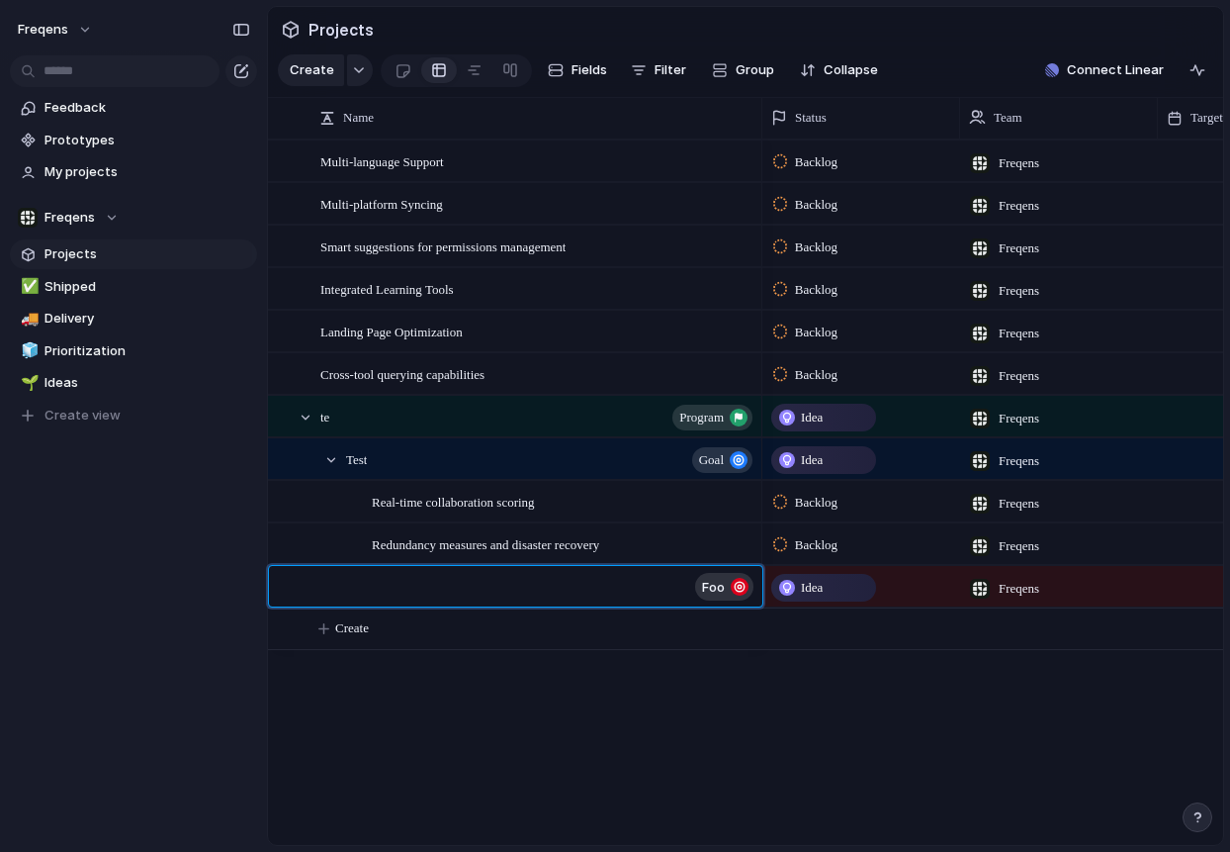
type textarea "*"
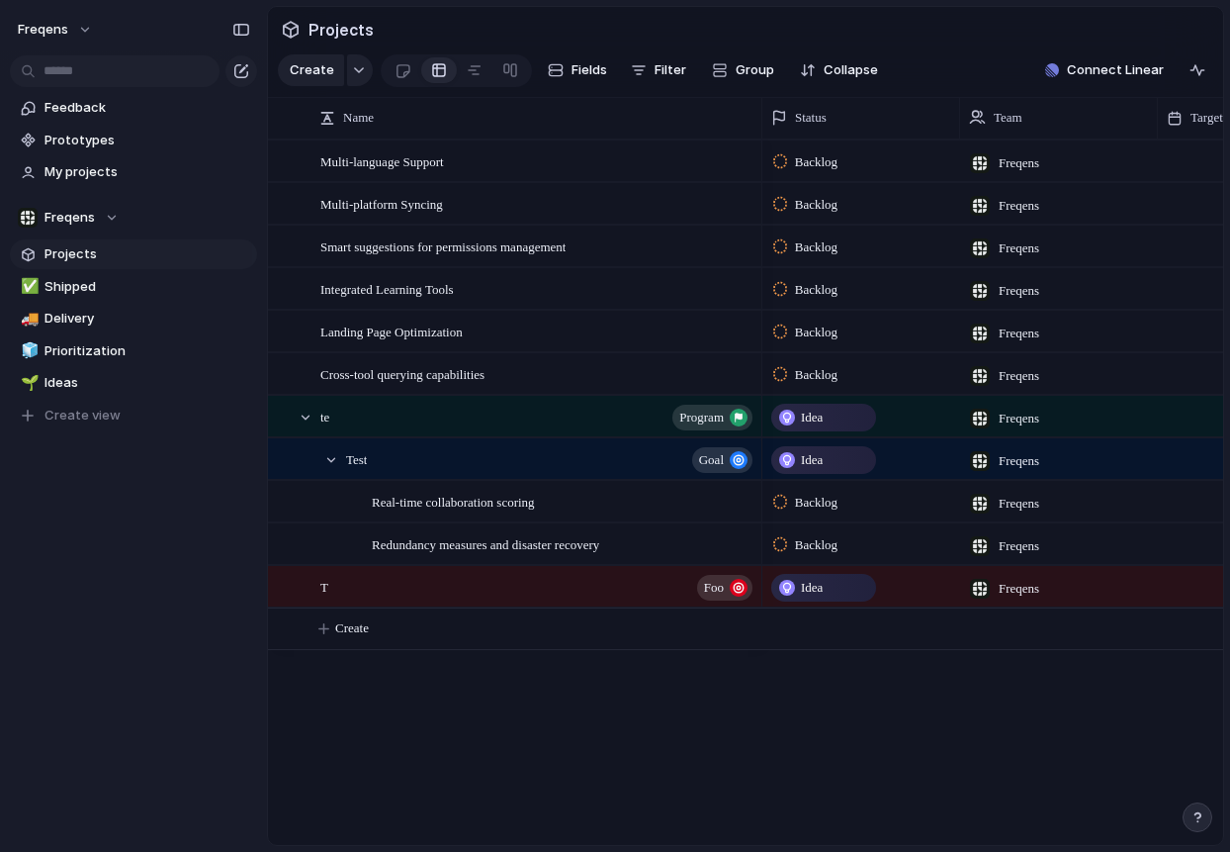
click at [502, 798] on body "Freqens Feedback Prototypes My projects Freqens Projects ✅ Shipped 🚚 Delivery 🧊…" at bounding box center [615, 426] width 1230 height 852
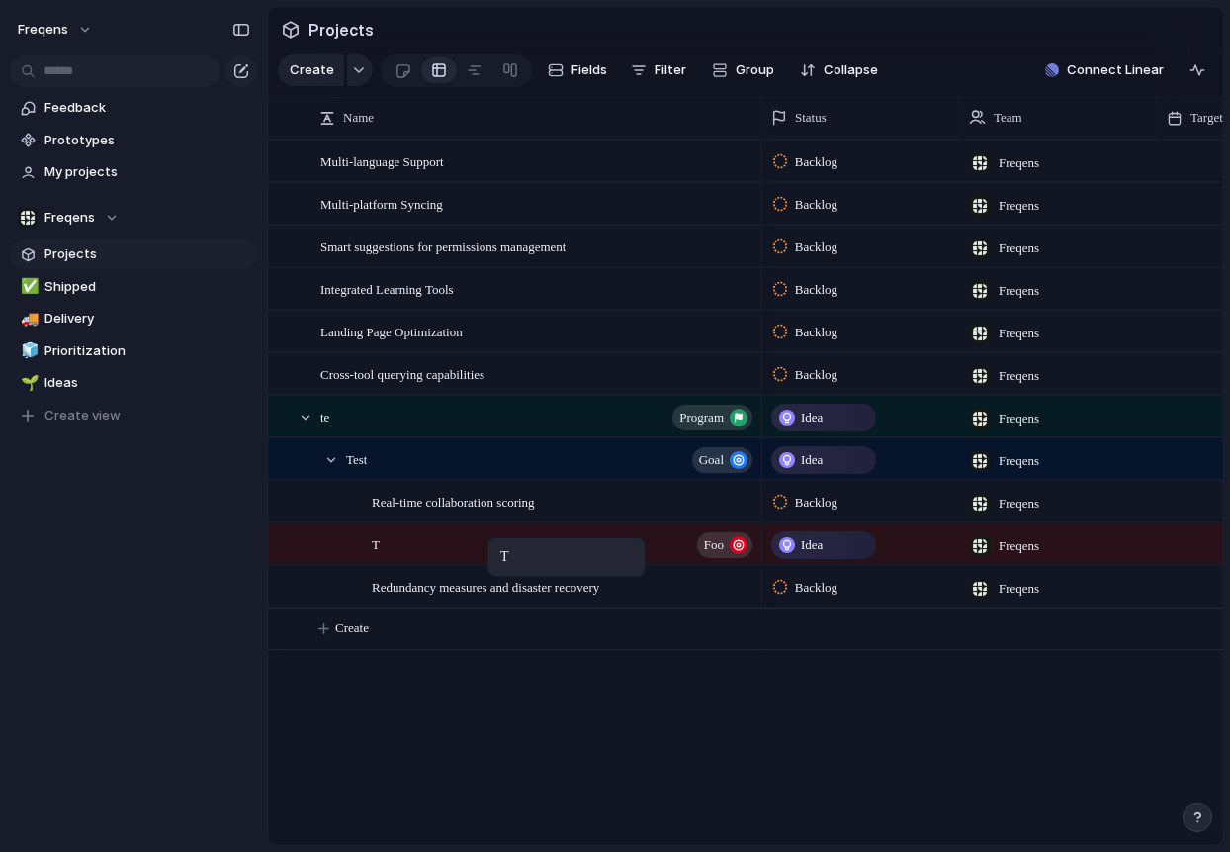
drag, startPoint x: 406, startPoint y: 591, endPoint x: 497, endPoint y: 541, distance: 104.0
click at [497, 541] on body "Freqens Feedback Prototypes My projects Freqens Projects ✅ Shipped 🚚 Delivery 🧊…" at bounding box center [615, 426] width 1230 height 852
drag, startPoint x: 462, startPoint y: 594, endPoint x: 494, endPoint y: 543, distance: 60.4
click at [494, 543] on body "Freqens Feedback Prototypes My projects Freqens Projects ✅ Shipped 🚚 Delivery 🧊…" at bounding box center [615, 426] width 1230 height 852
click at [358, 77] on button "button" at bounding box center [360, 70] width 26 height 32
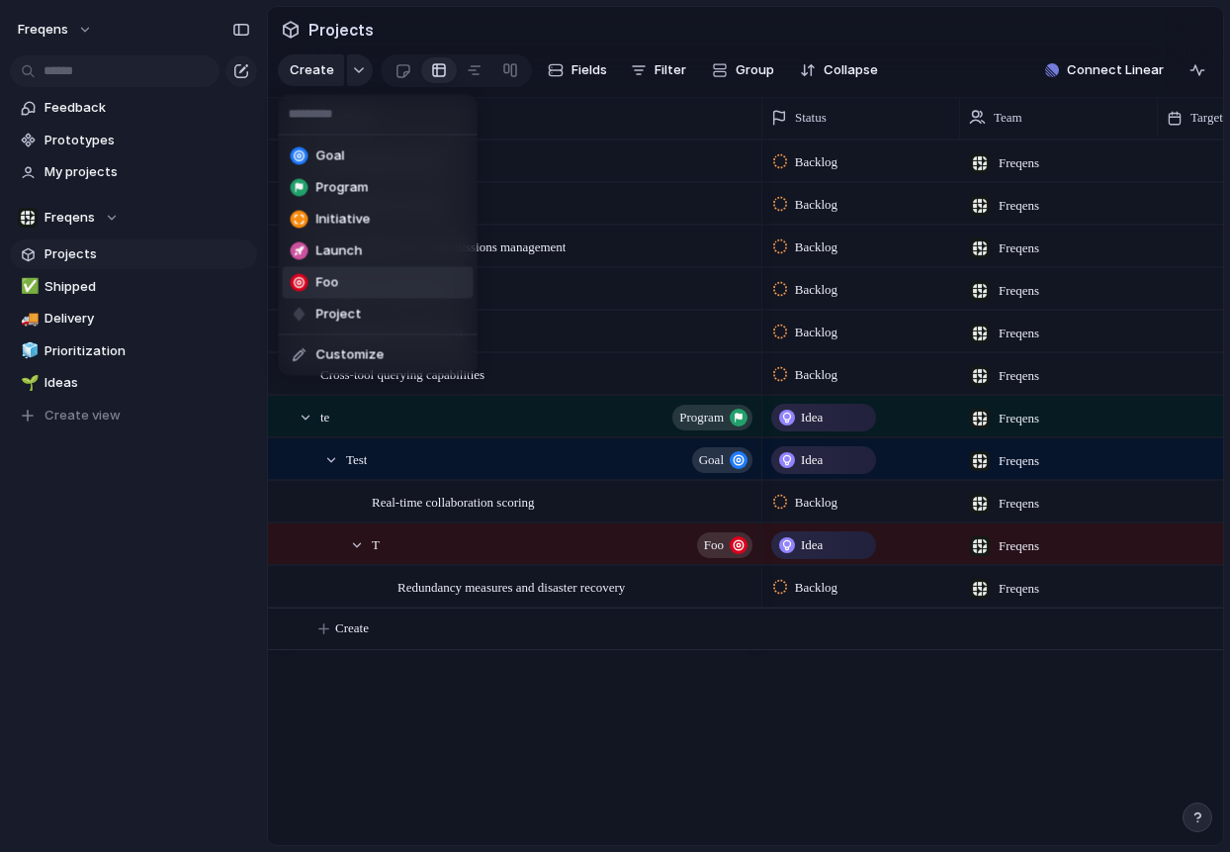
click at [350, 275] on li "Foo" at bounding box center [378, 283] width 191 height 32
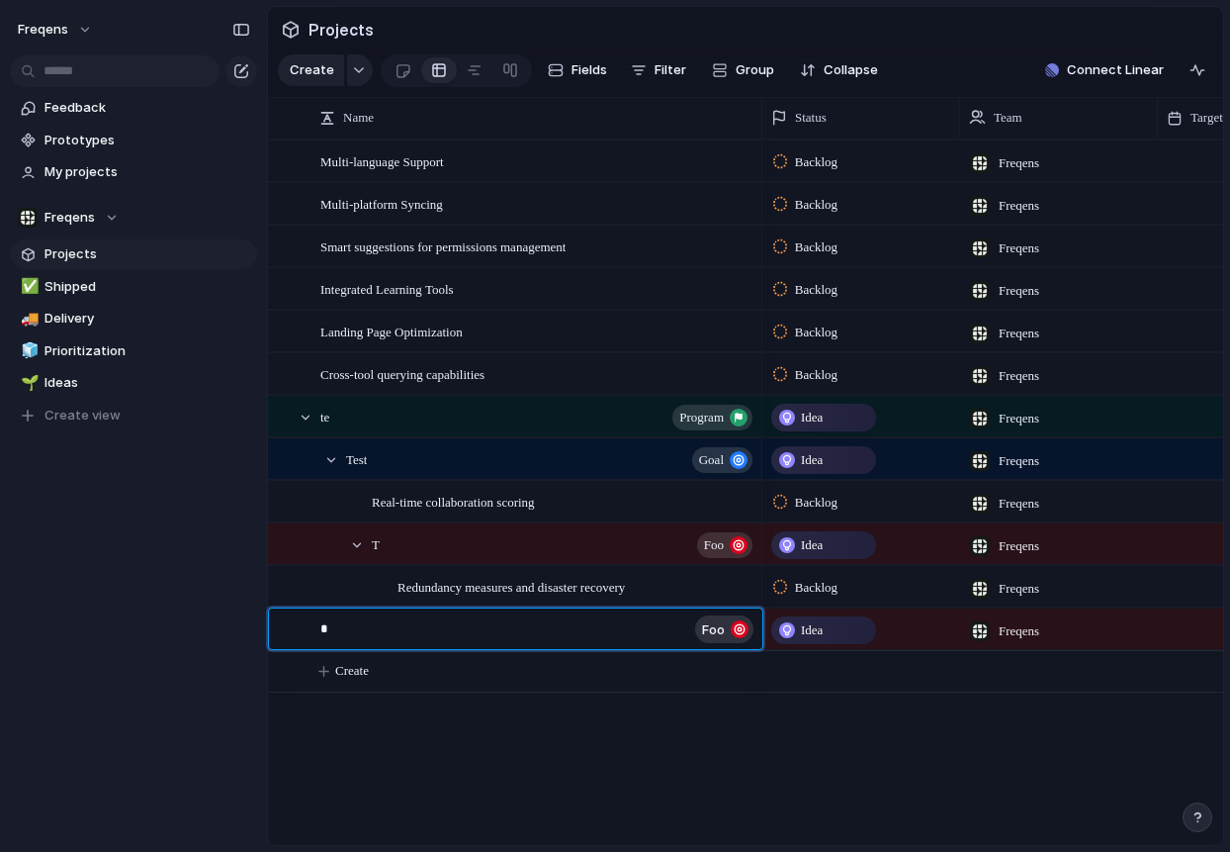
type textarea "**"
click at [444, 742] on body "Freqens Feedback Prototypes My projects Freqens Projects ✅ Shipped 🚚 Delivery 🧊…" at bounding box center [615, 426] width 1230 height 852
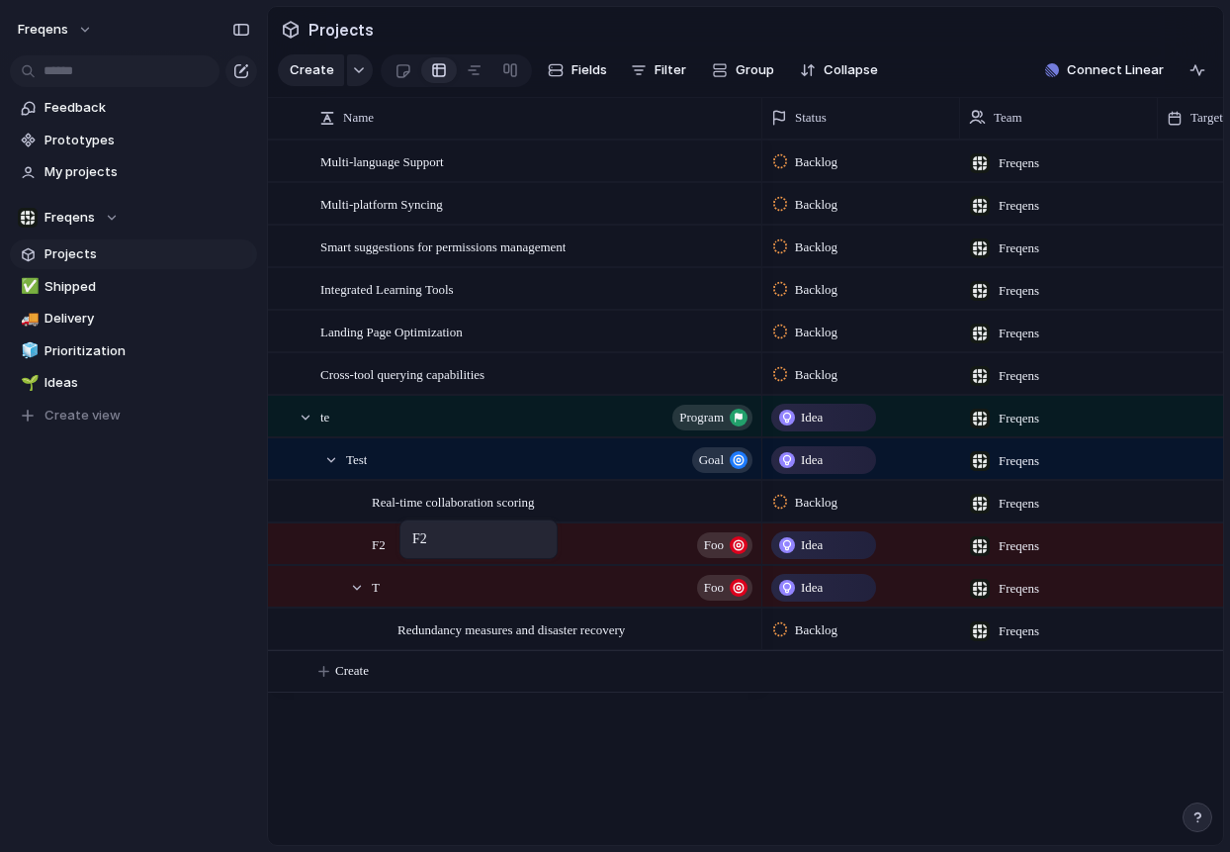
drag, startPoint x: 349, startPoint y: 632, endPoint x: 409, endPoint y: 523, distance: 124.4
click at [409, 523] on body "Freqens Feedback Prototypes My projects Freqens Projects ✅ Shipped 🚚 Delivery 🧊…" at bounding box center [615, 426] width 1230 height 852
click at [371, 614] on div "Redundancy measures and disaster recovery" at bounding box center [515, 629] width 493 height 41
drag, startPoint x: 373, startPoint y: 604, endPoint x: 445, endPoint y: 549, distance: 91.0
click at [445, 549] on body "Freqens Feedback Prototypes My projects Freqens Projects ✅ Shipped 🚚 Delivery 🧊…" at bounding box center [615, 426] width 1230 height 852
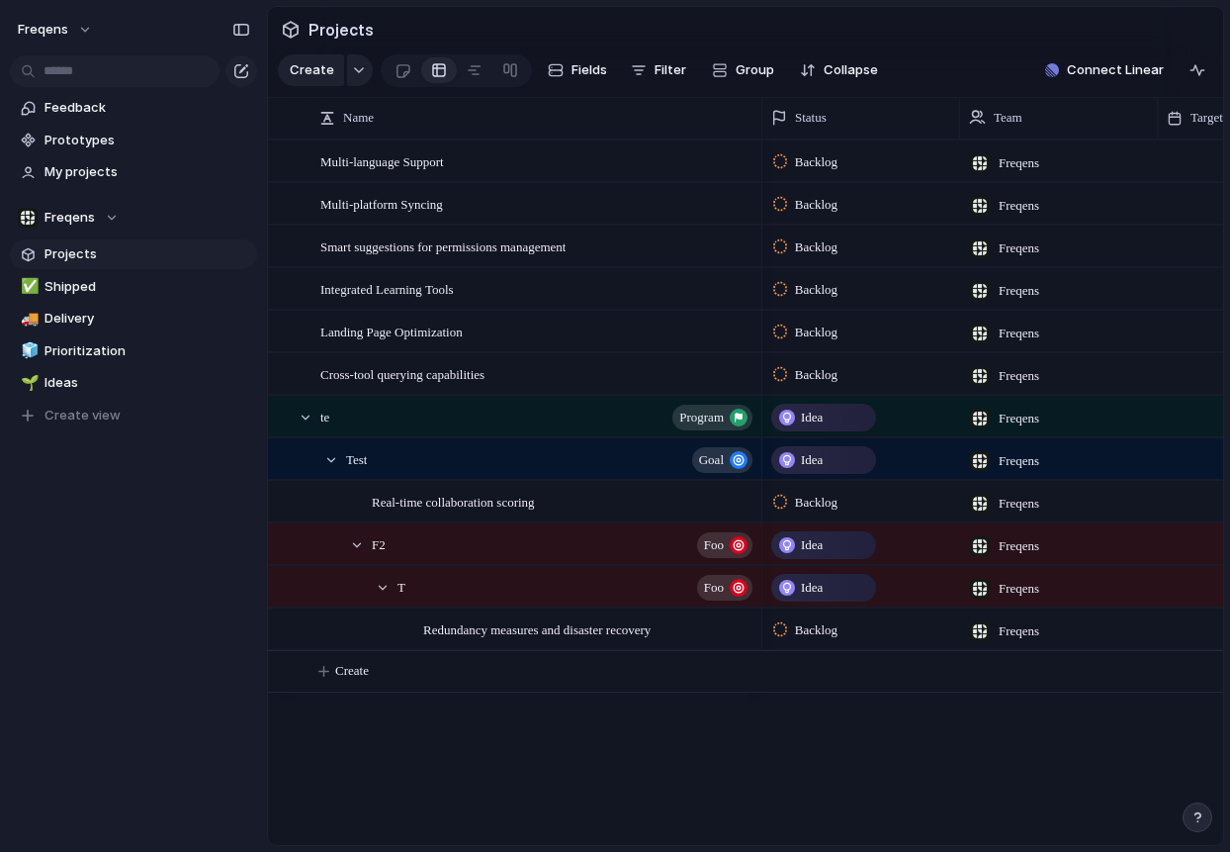
click at [790, 534] on div "Idea" at bounding box center [823, 545] width 101 height 24
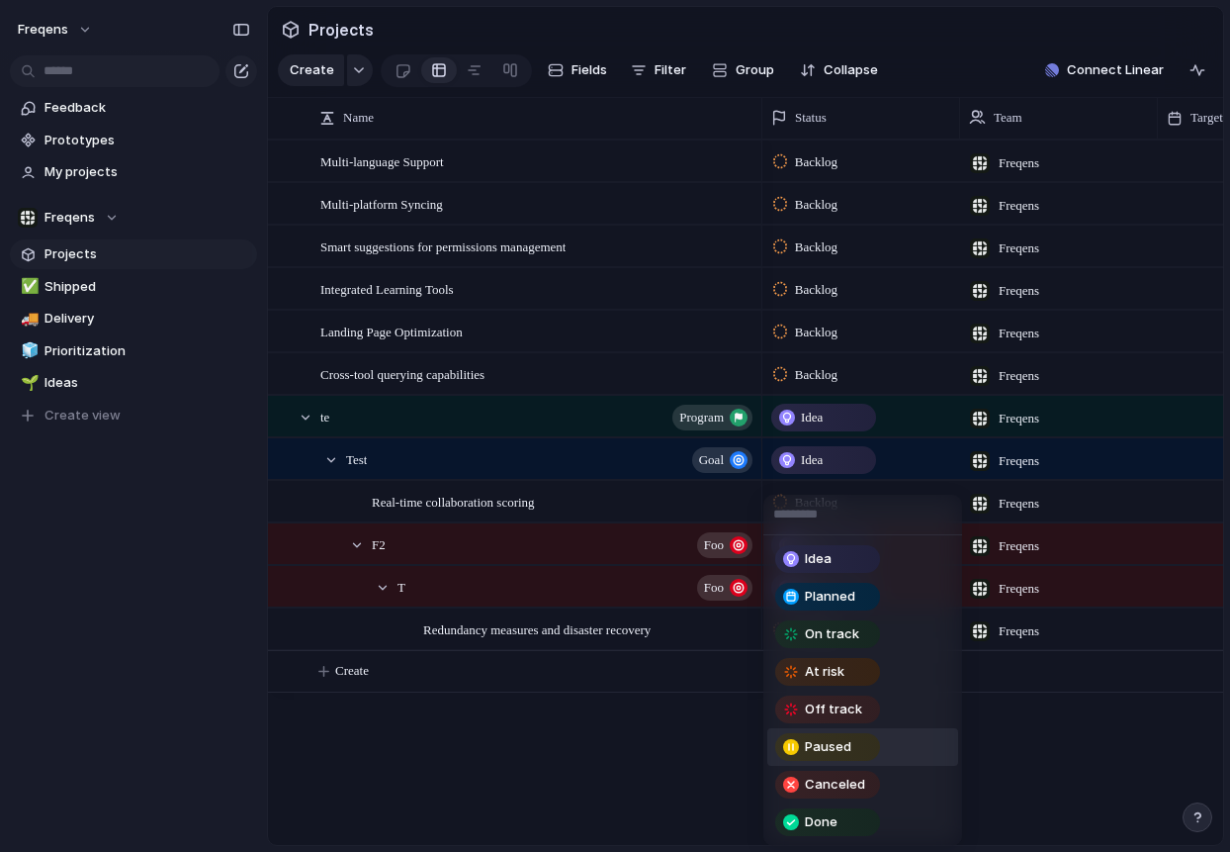
click at [652, 765] on div "Idea Planned On track At risk Off track Paused Canceled Done" at bounding box center [615, 426] width 1230 height 852
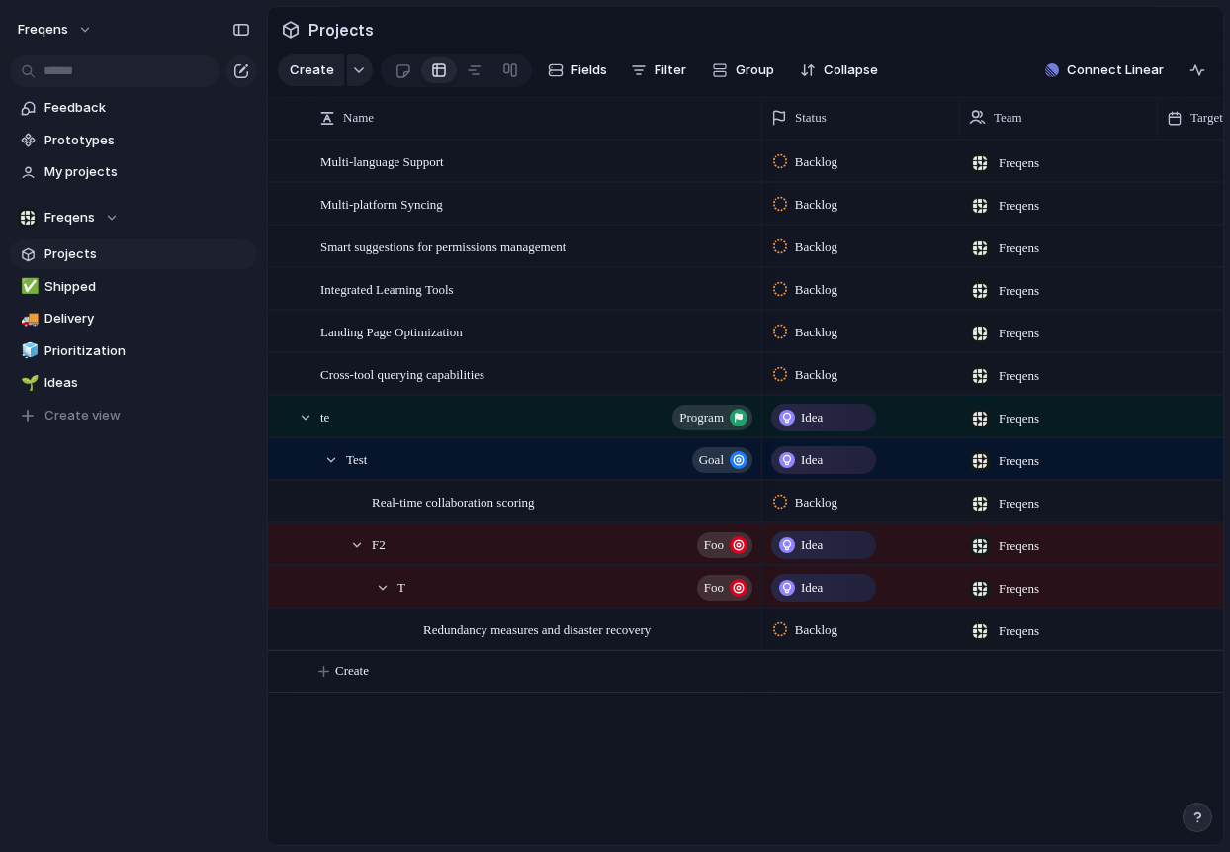
click at [801, 549] on span "Idea" at bounding box center [812, 545] width 22 height 20
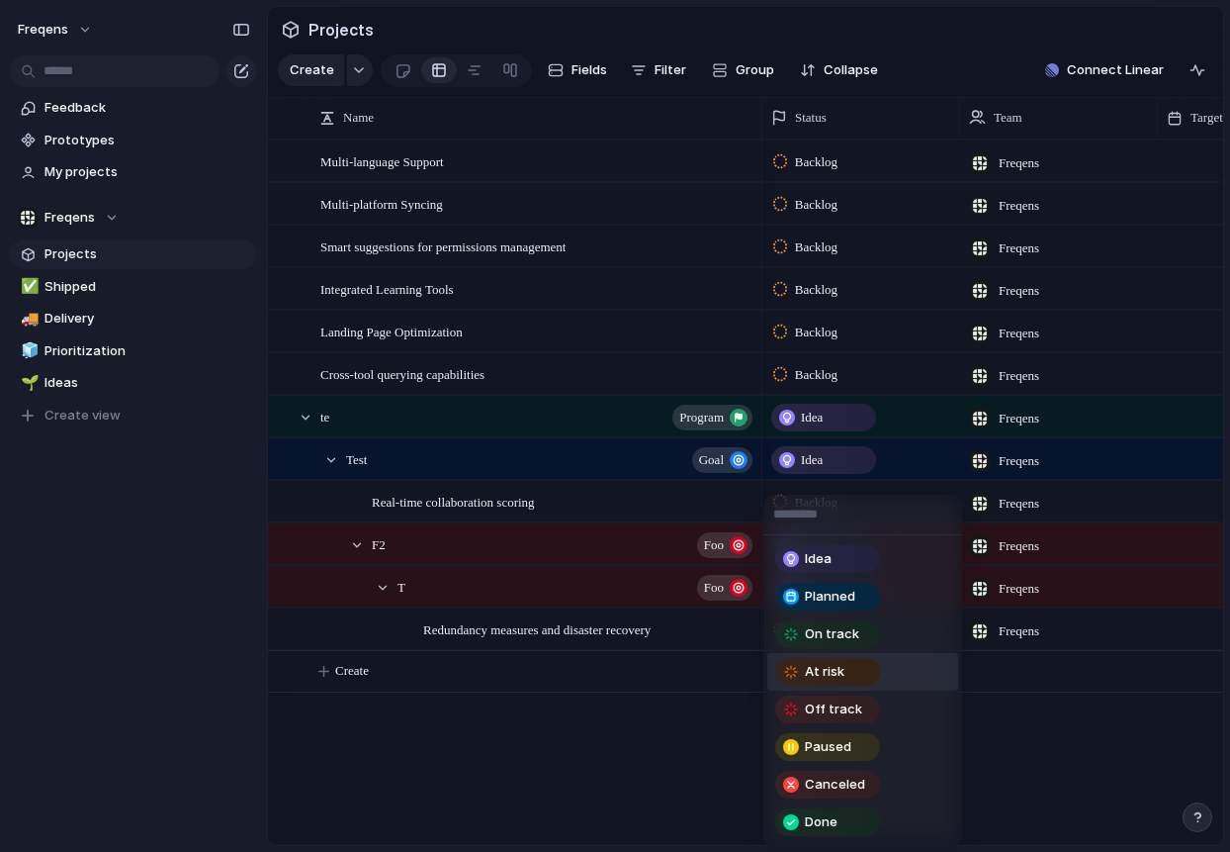
click at [513, 770] on div "Idea Planned On track At risk Off track Paused Canceled Done" at bounding box center [615, 426] width 1230 height 852
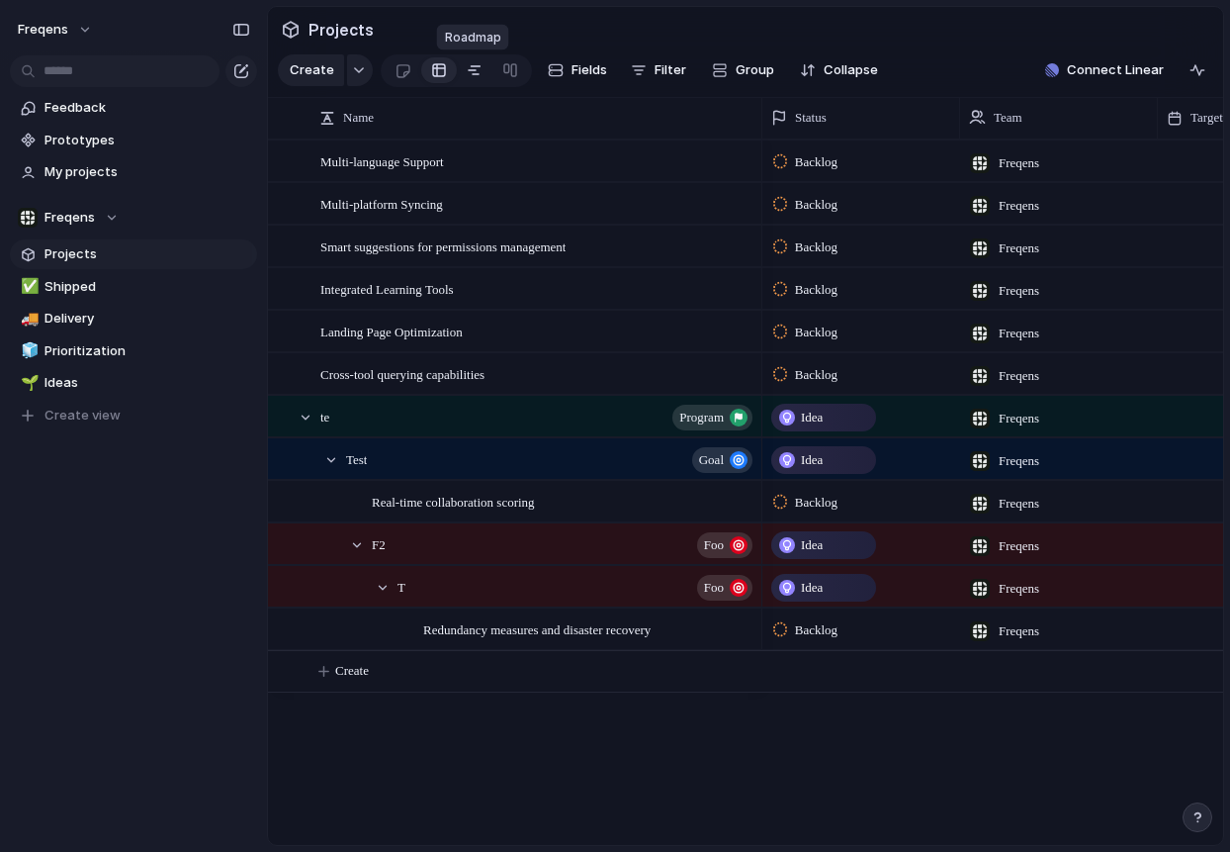
click at [467, 69] on div at bounding box center [475, 70] width 16 height 32
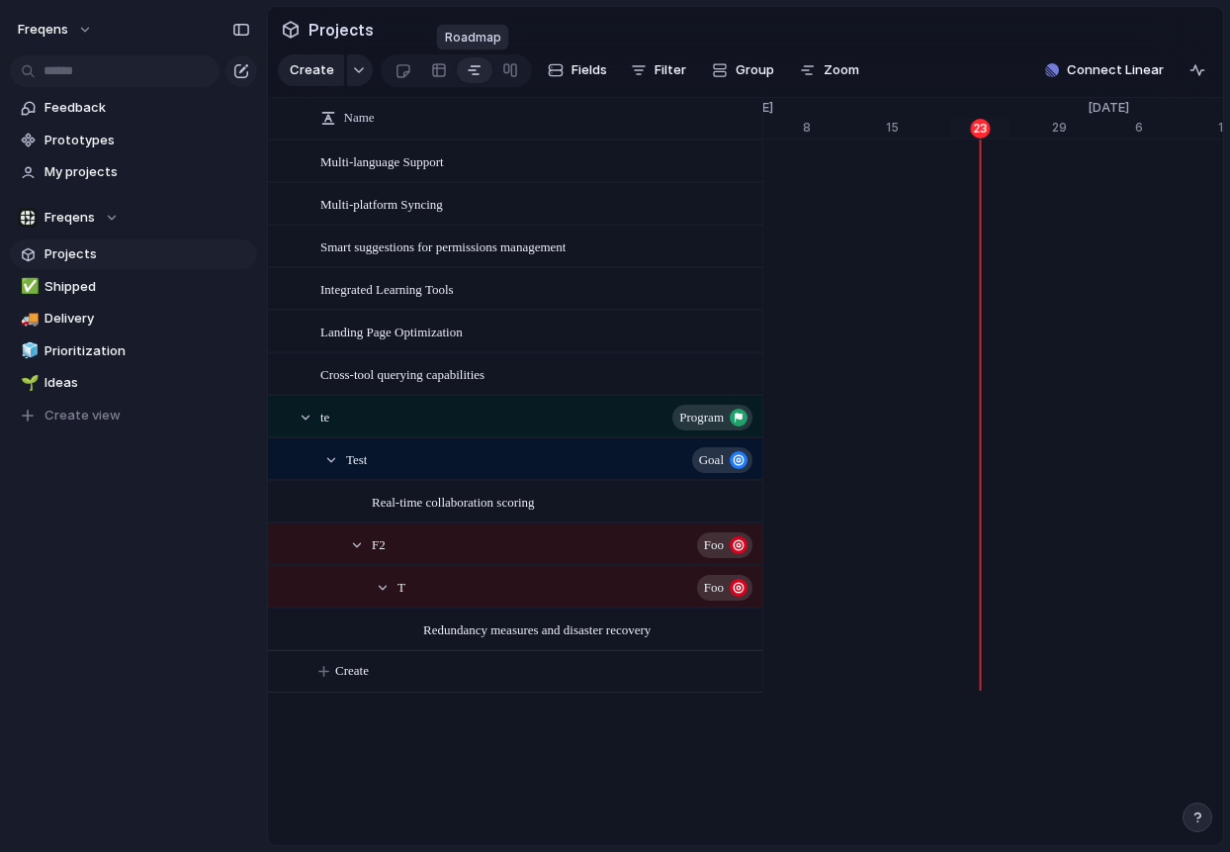
scroll to position [0, 13051]
click at [471, 71] on div at bounding box center [475, 70] width 16 height 32
click at [432, 73] on div at bounding box center [439, 70] width 16 height 32
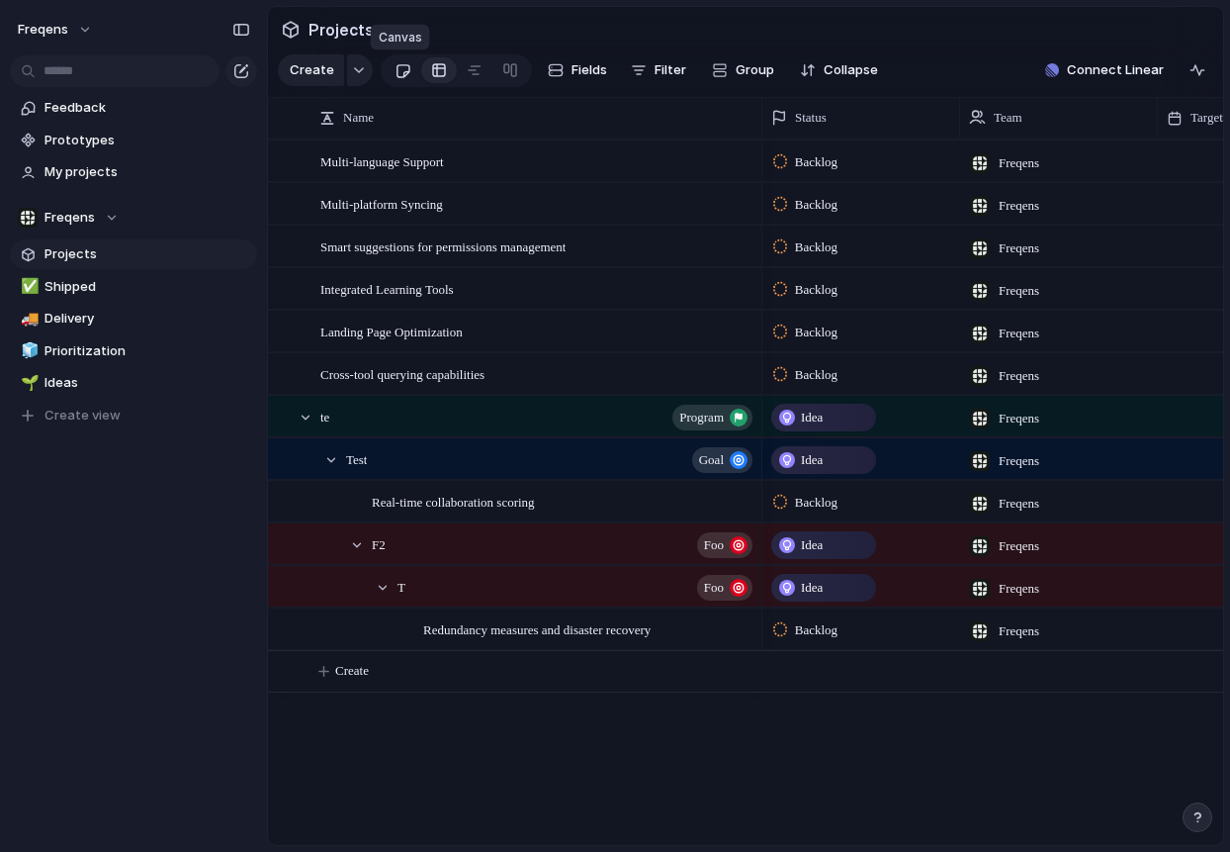
click at [405, 73] on div at bounding box center [403, 70] width 17 height 33
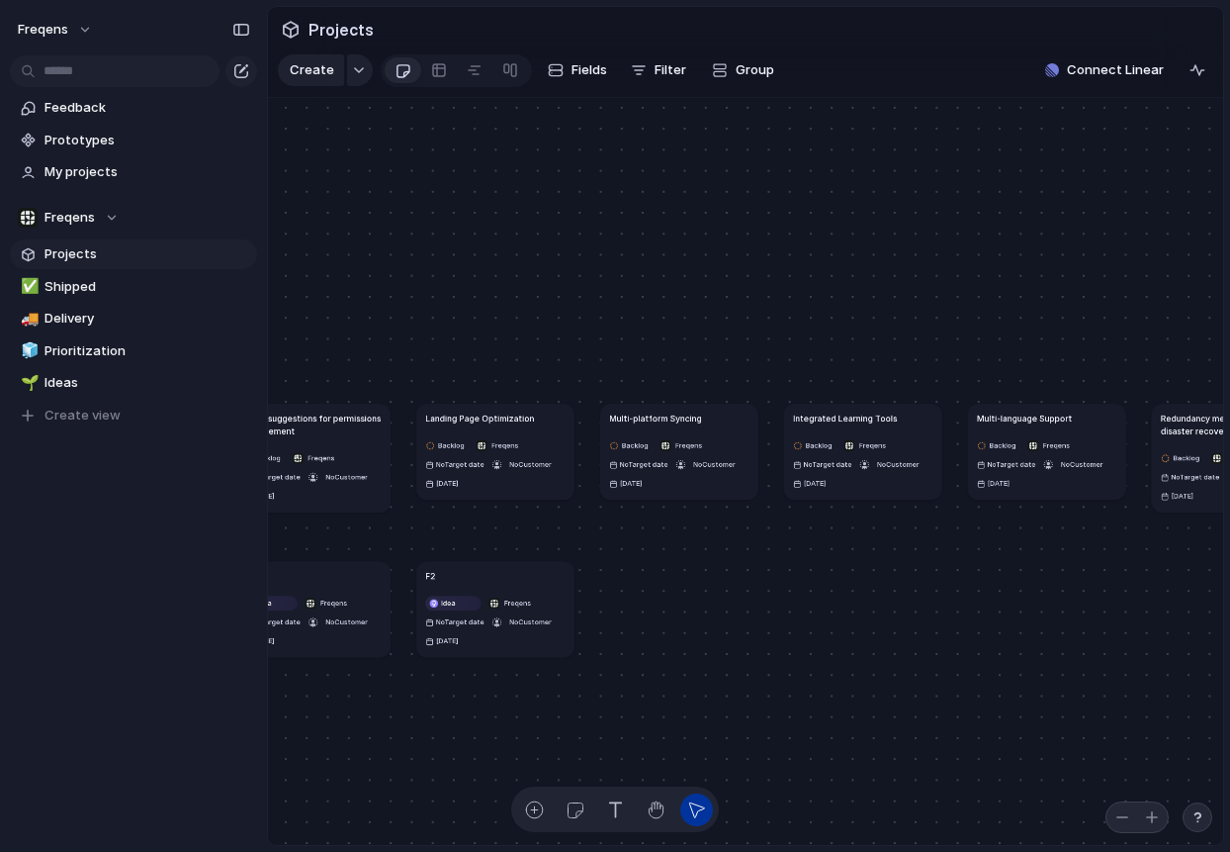
click at [348, 448] on article "Smart suggestions for permissions management Backlog Freqens No Target date No …" at bounding box center [310, 458] width 157 height 108
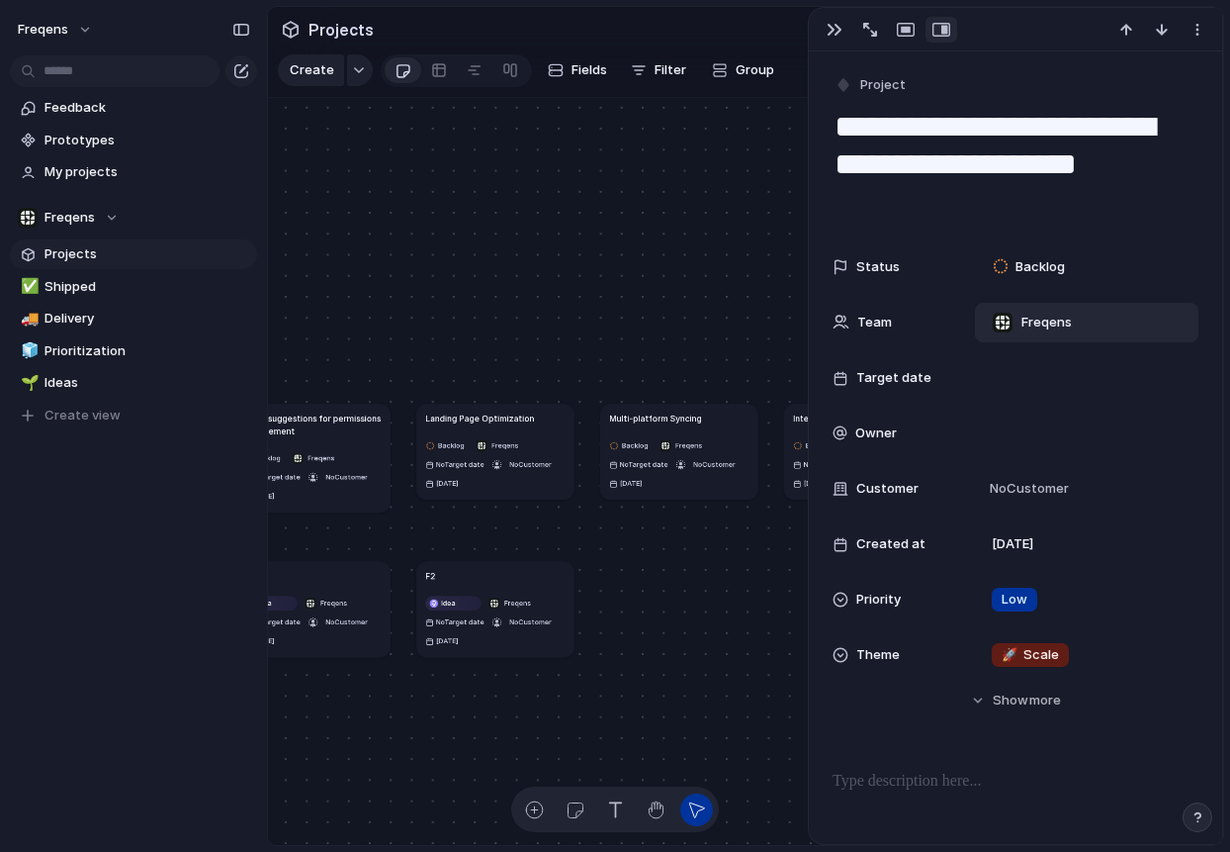
click at [1016, 311] on div "Freqens" at bounding box center [1087, 323] width 224 height 40
click at [1016, 312] on div "Freqens" at bounding box center [615, 426] width 1230 height 852
click at [1022, 486] on span "No Customer" at bounding box center [1026, 489] width 85 height 20
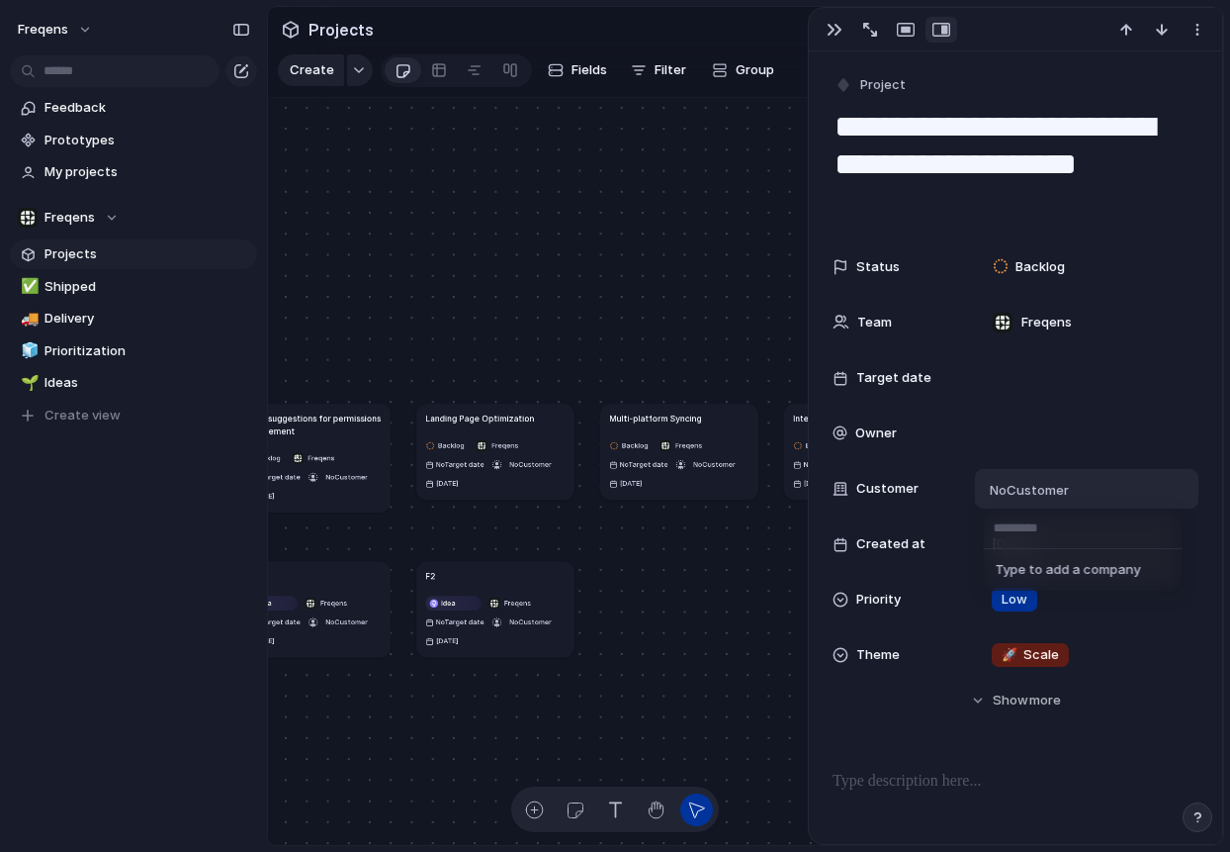
click at [1041, 568] on span "Type to add a company" at bounding box center [1077, 570] width 178 height 32
click at [1016, 532] on input "text" at bounding box center [1083, 528] width 199 height 40
type input "******"
click at [1053, 569] on ul "Add 'Chance'" at bounding box center [1083, 570] width 199 height 42
click at [1003, 572] on ul "Add 'Chance'" at bounding box center [1083, 570] width 199 height 42
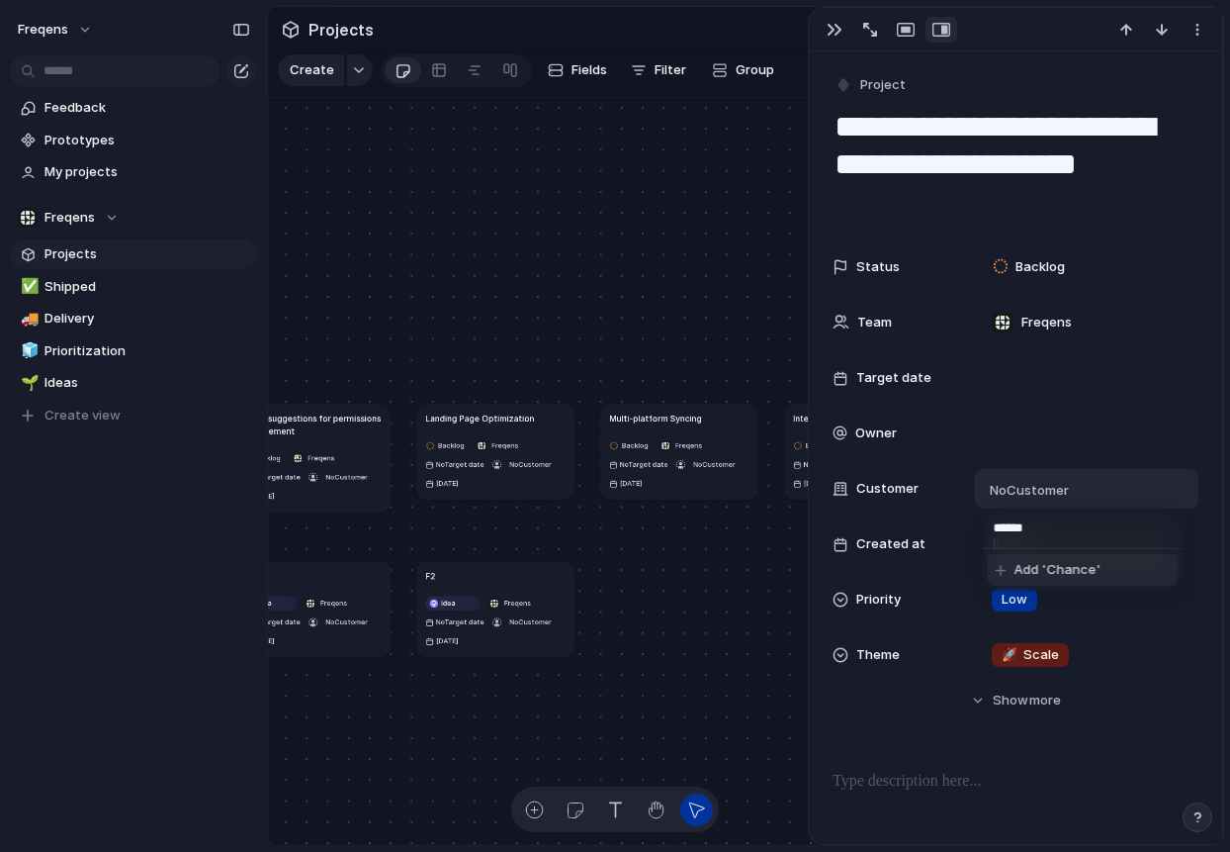
click at [1027, 573] on ul "Add 'Chance'" at bounding box center [1083, 570] width 199 height 42
click at [1120, 504] on div "Chance" at bounding box center [1087, 489] width 224 height 40
type input "****"
click at [1051, 569] on span "Add 'Homa'" at bounding box center [1051, 569] width 73 height 20
click at [1156, 485] on div "Chance , Homa" at bounding box center [1087, 489] width 206 height 22
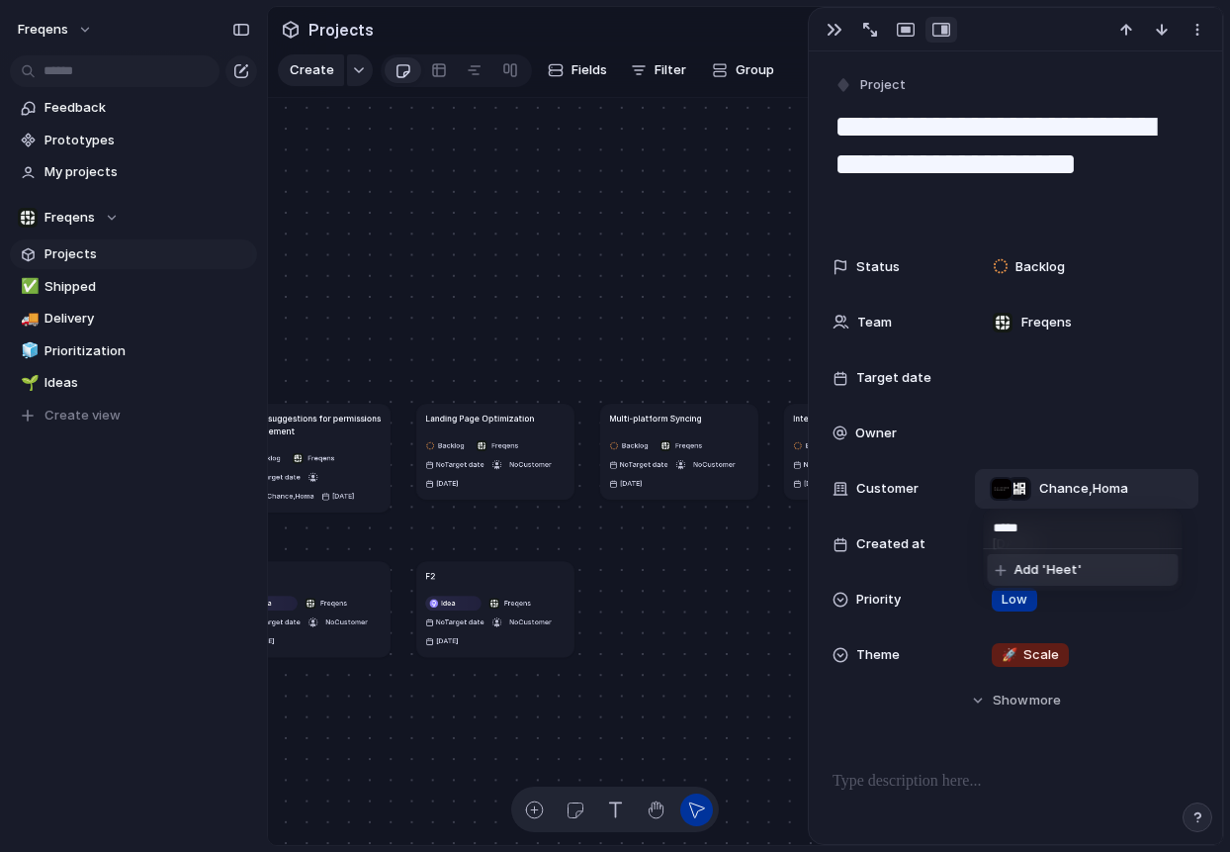
type input "******"
click at [1122, 485] on span "Chance , Homa , Heetch" at bounding box center [1119, 489] width 125 height 20
click at [1122, 485] on div "Chance Homa Heetch" at bounding box center [615, 426] width 1230 height 852
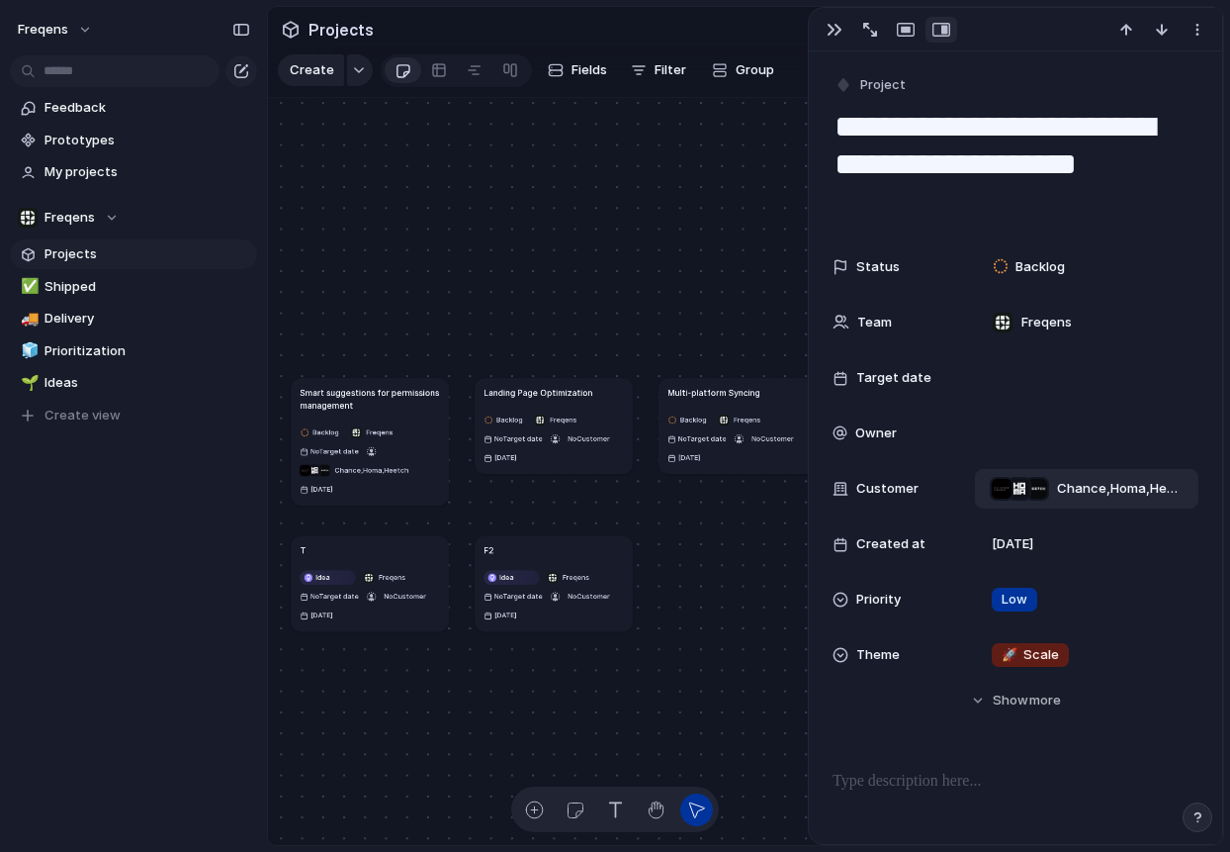
click at [1145, 498] on div "Chance , Homa , Heetch" at bounding box center [1087, 489] width 206 height 24
type input "**********"
click at [1117, 486] on span "Chance , Homa , Heetch , [DOMAIN_NAME]" at bounding box center [1128, 489] width 107 height 20
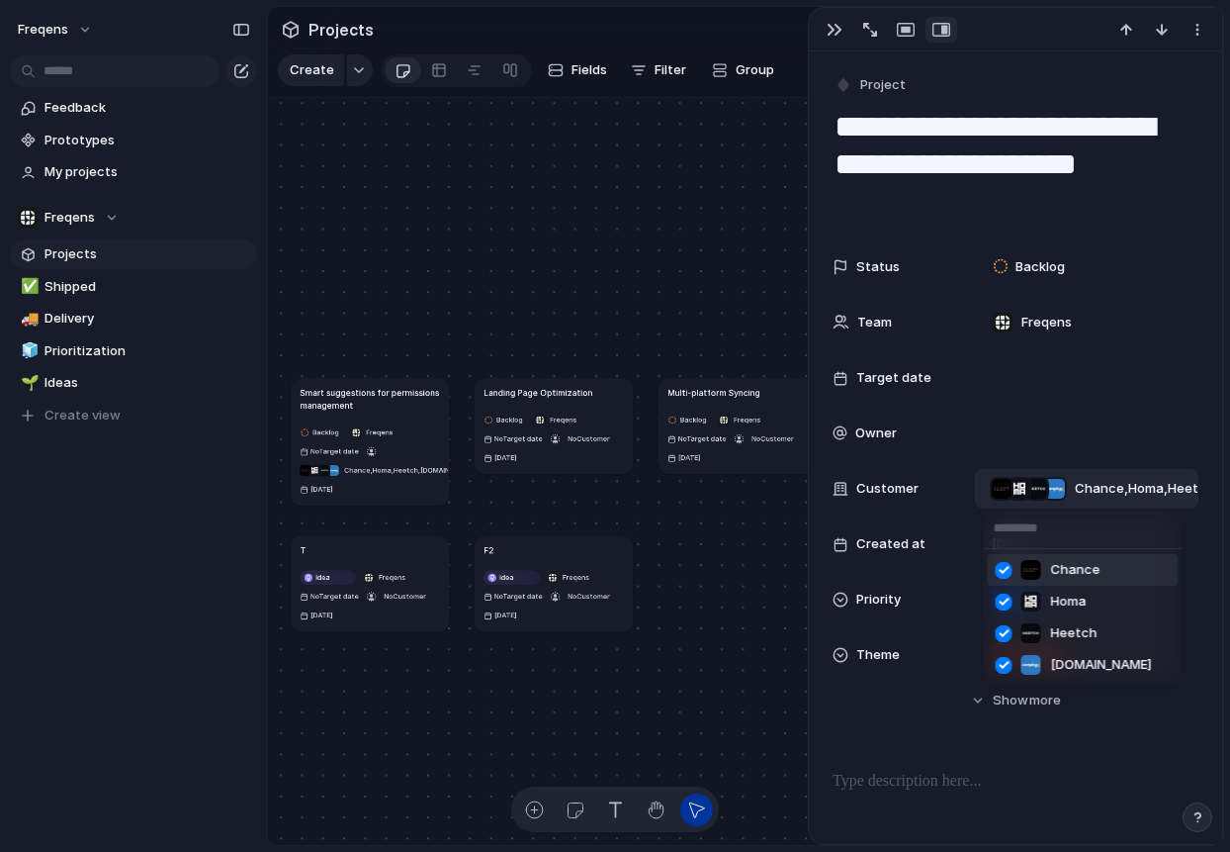
click at [1022, 533] on input "text" at bounding box center [1083, 528] width 199 height 40
type input "******"
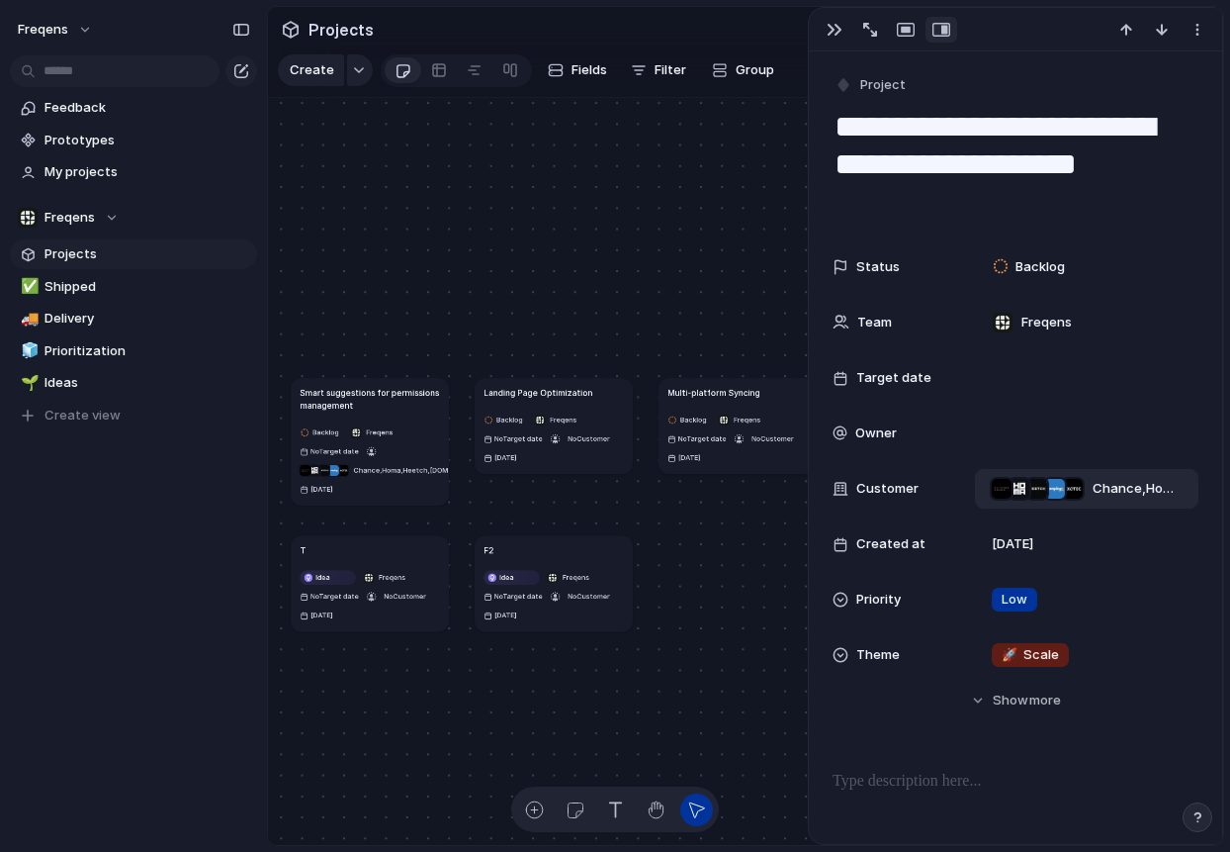
click at [686, 505] on div "Smart suggestions for permissions management Backlog Freqens No Target date Cha…" at bounding box center [544, 575] width 507 height 397
click at [433, 462] on div "Chance , Homa , Heetch , [DOMAIN_NAME] , Exotec" at bounding box center [369, 469] width 139 height 17
click at [113, 221] on div "Freqens" at bounding box center [68, 218] width 101 height 20
click at [113, 220] on div "Freqens Create new team" at bounding box center [615, 426] width 1230 height 852
click at [146, 220] on button "Freqens" at bounding box center [133, 218] width 247 height 30
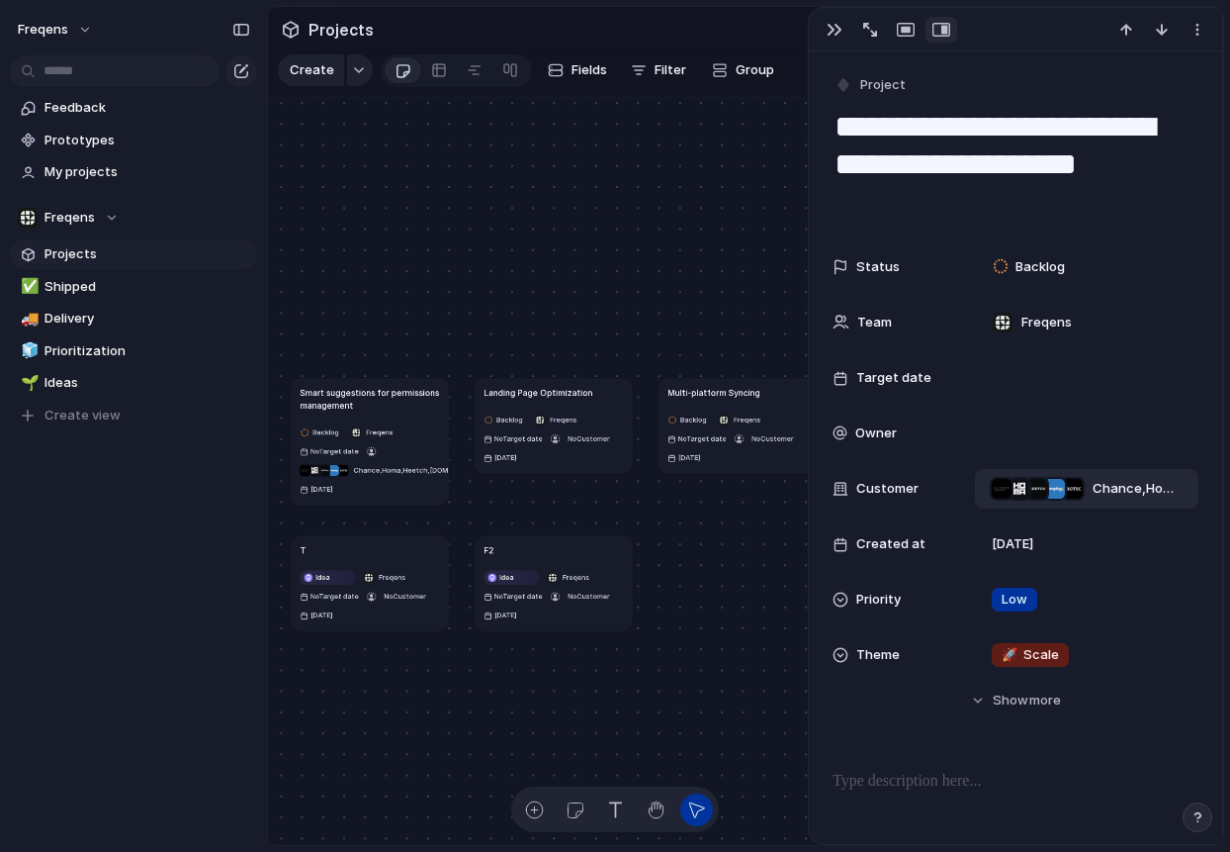
click at [187, 220] on div "Freqens Create new team" at bounding box center [615, 426] width 1230 height 852
click at [116, 282] on span "Shipped" at bounding box center [148, 287] width 206 height 20
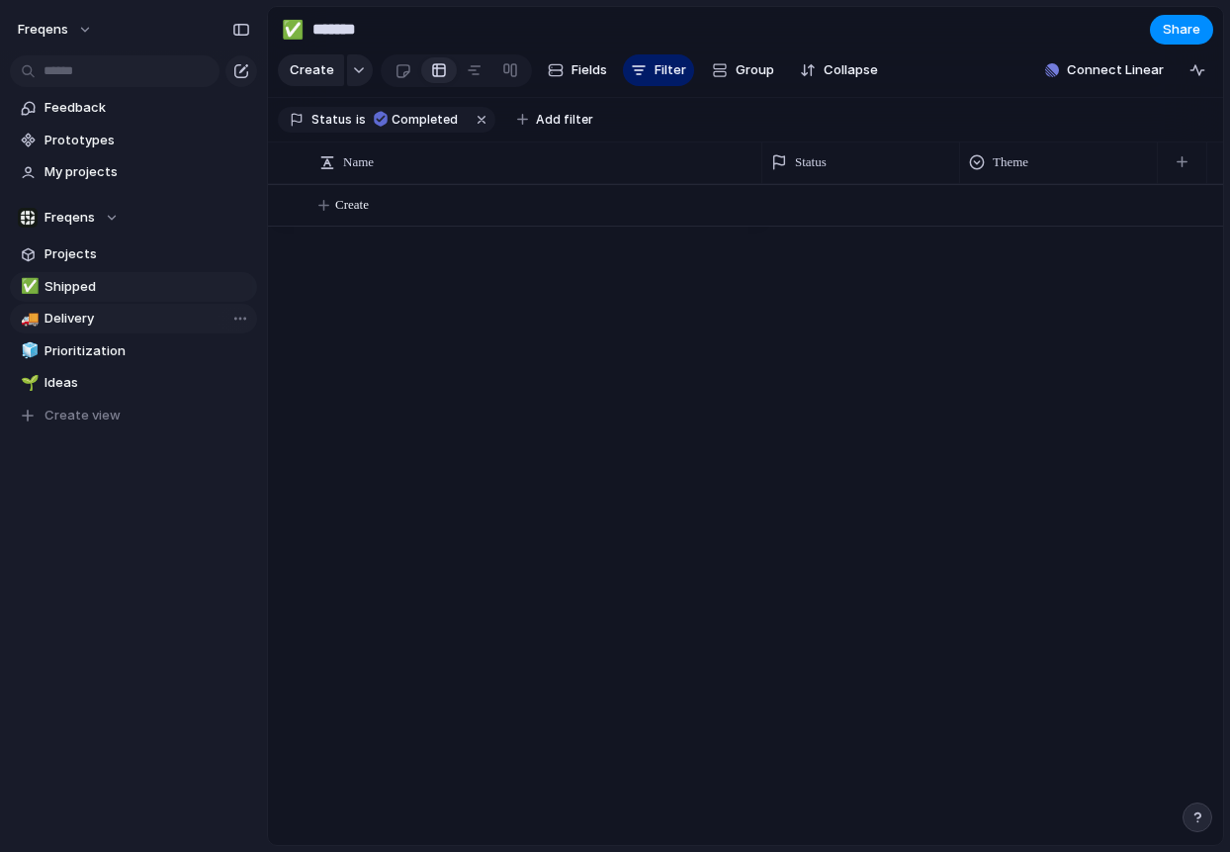
click at [117, 321] on span "Delivery" at bounding box center [148, 319] width 206 height 20
click at [122, 353] on span "Prioritization" at bounding box center [148, 351] width 206 height 20
type input "**********"
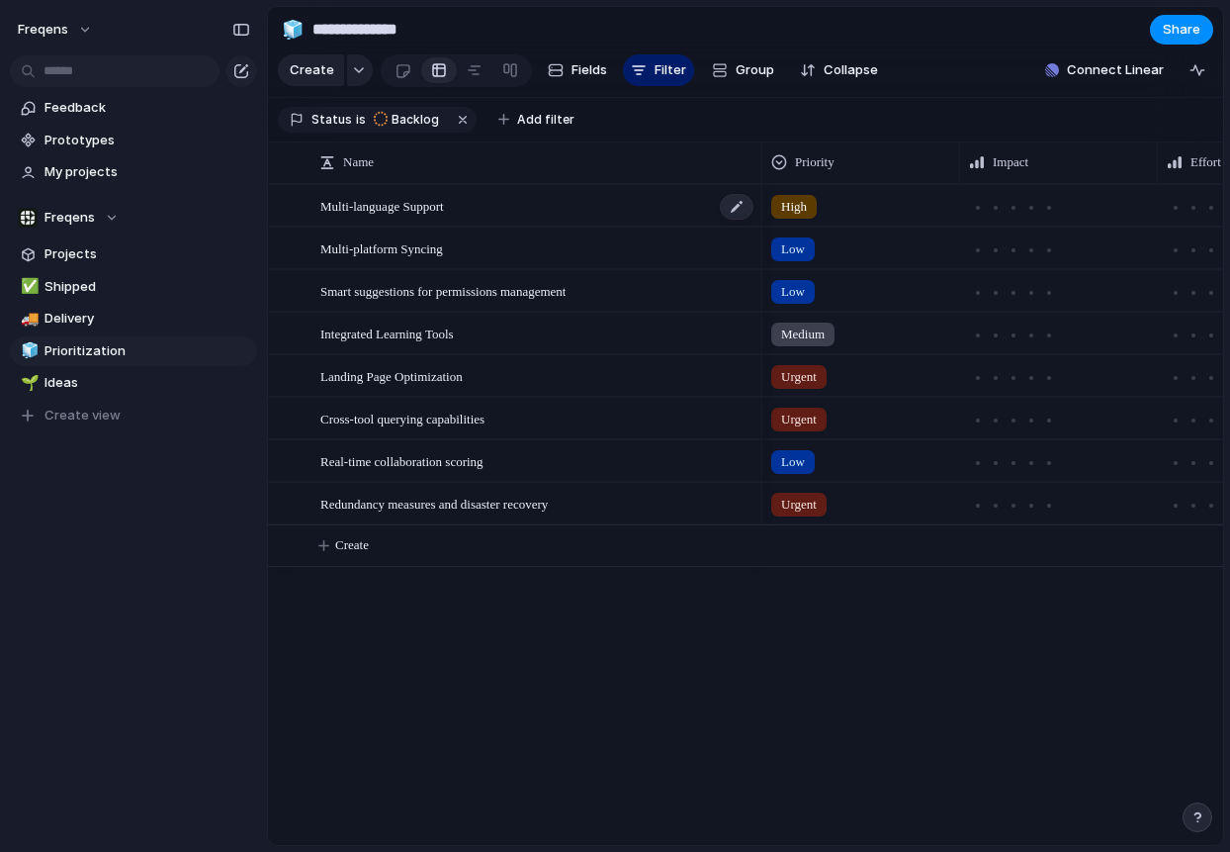
click at [515, 210] on div "Multi-language Support" at bounding box center [537, 206] width 435 height 41
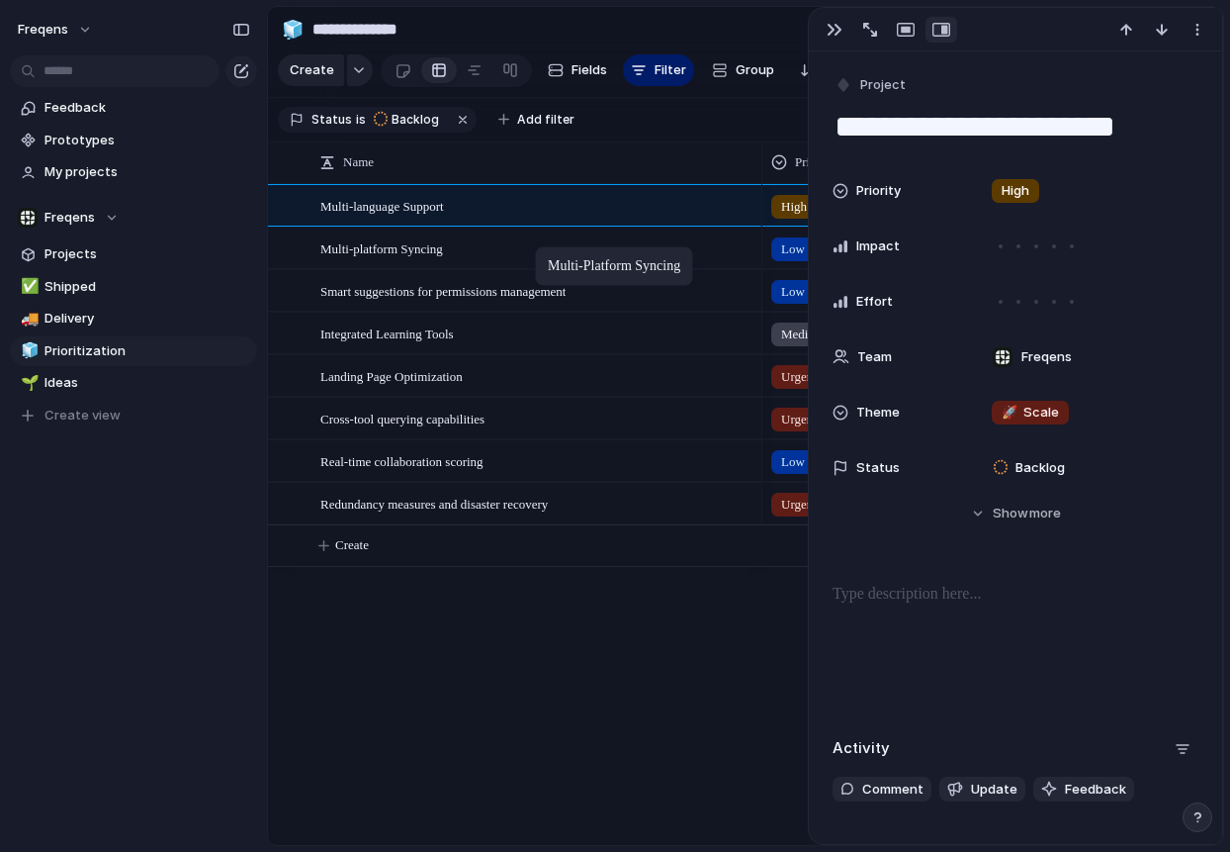
drag, startPoint x: 498, startPoint y: 255, endPoint x: 545, endPoint y: 250, distance: 46.7
click at [545, 250] on body "**********" at bounding box center [615, 426] width 1230 height 852
click at [841, 88] on div "button" at bounding box center [844, 85] width 18 height 18
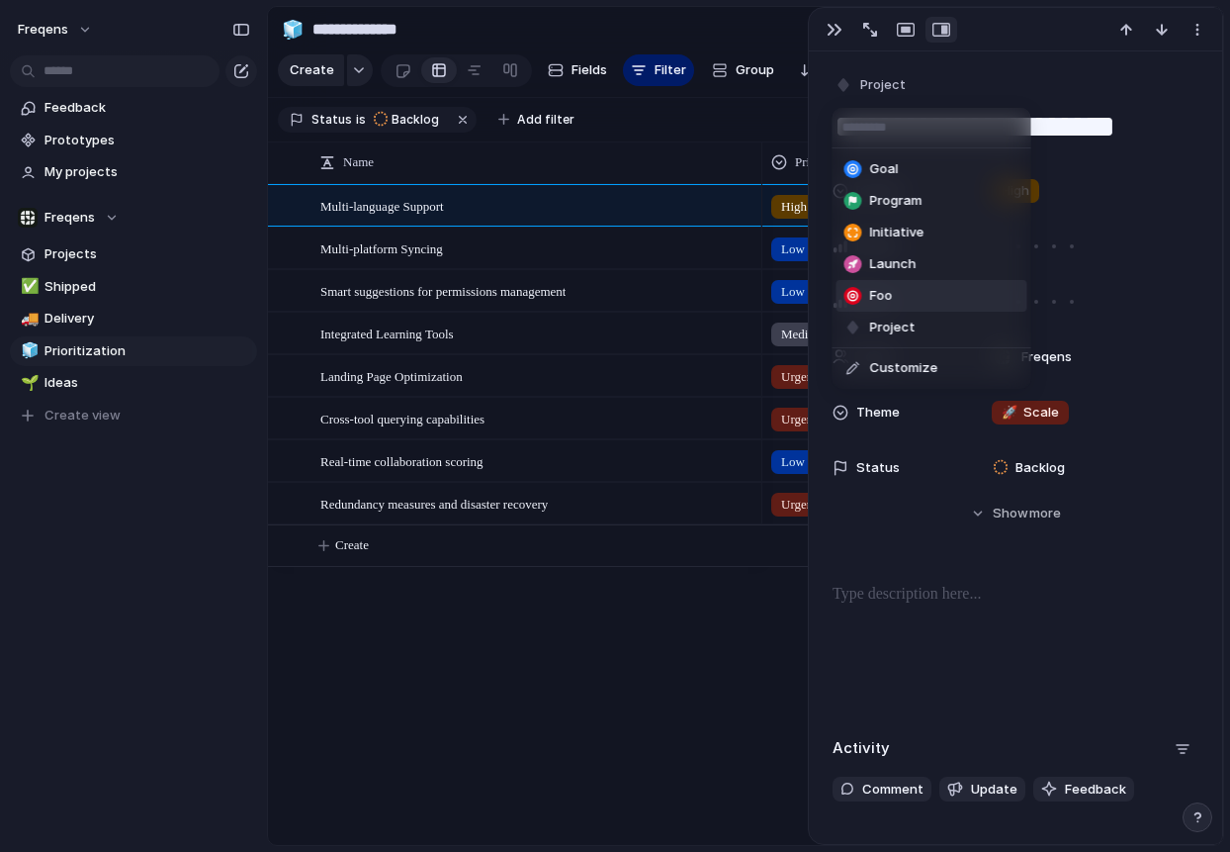
click at [882, 301] on span "Foo" at bounding box center [881, 296] width 23 height 20
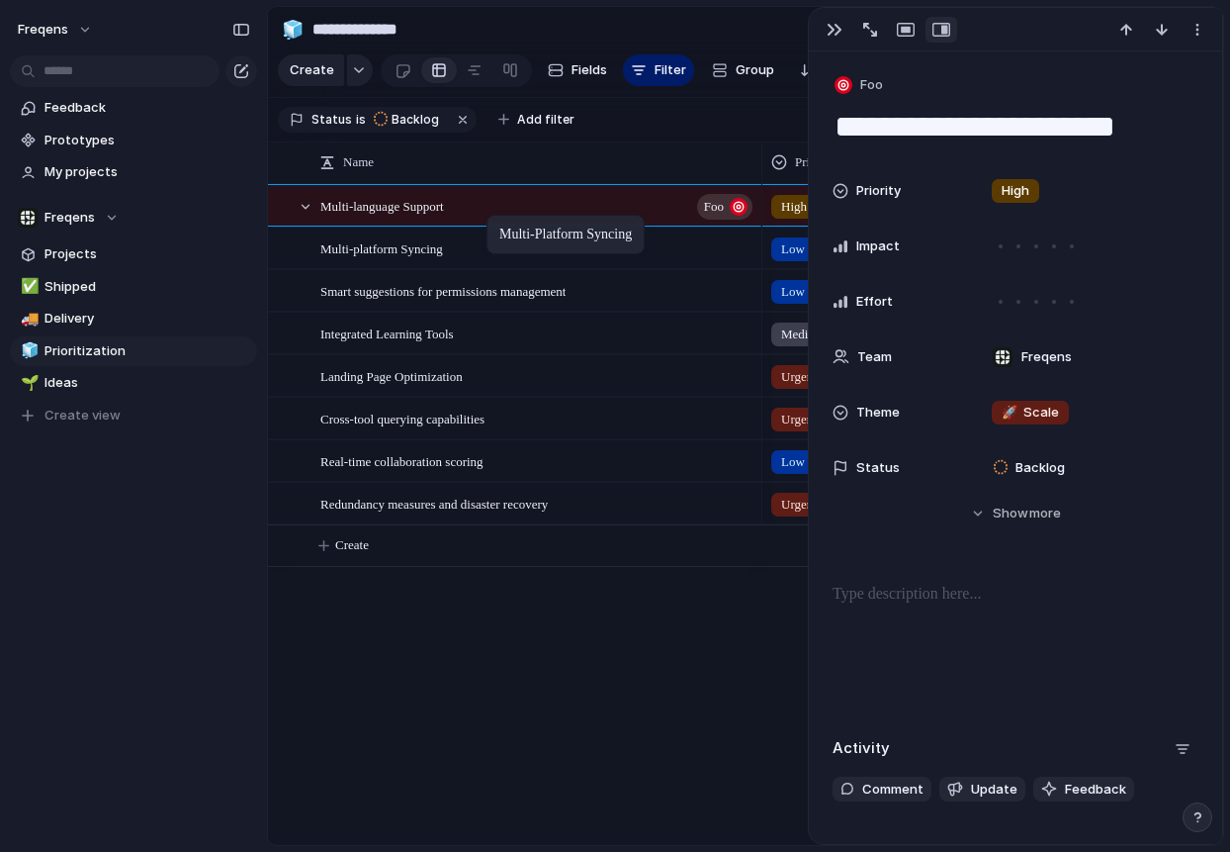
drag, startPoint x: 425, startPoint y: 265, endPoint x: 496, endPoint y: 218, distance: 85.6
click at [496, 218] on body "**********" at bounding box center [615, 426] width 1230 height 852
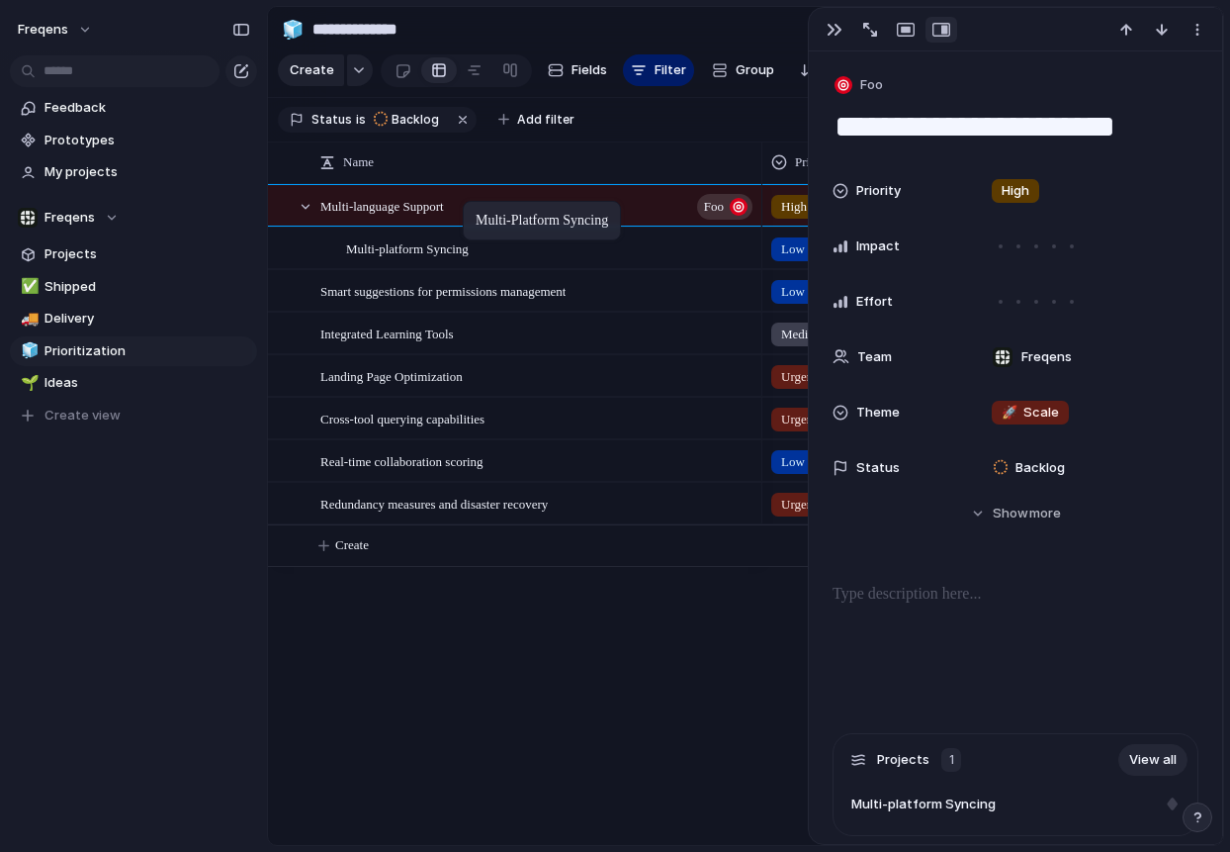
drag, startPoint x: 451, startPoint y: 247, endPoint x: 474, endPoint y: 205, distance: 48.2
click at [474, 205] on body "**********" at bounding box center [615, 426] width 1230 height 852
drag, startPoint x: 474, startPoint y: 245, endPoint x: 316, endPoint y: 265, distance: 159.5
click at [316, 265] on body "**********" at bounding box center [615, 426] width 1230 height 852
click at [826, 36] on button "button" at bounding box center [835, 30] width 32 height 26
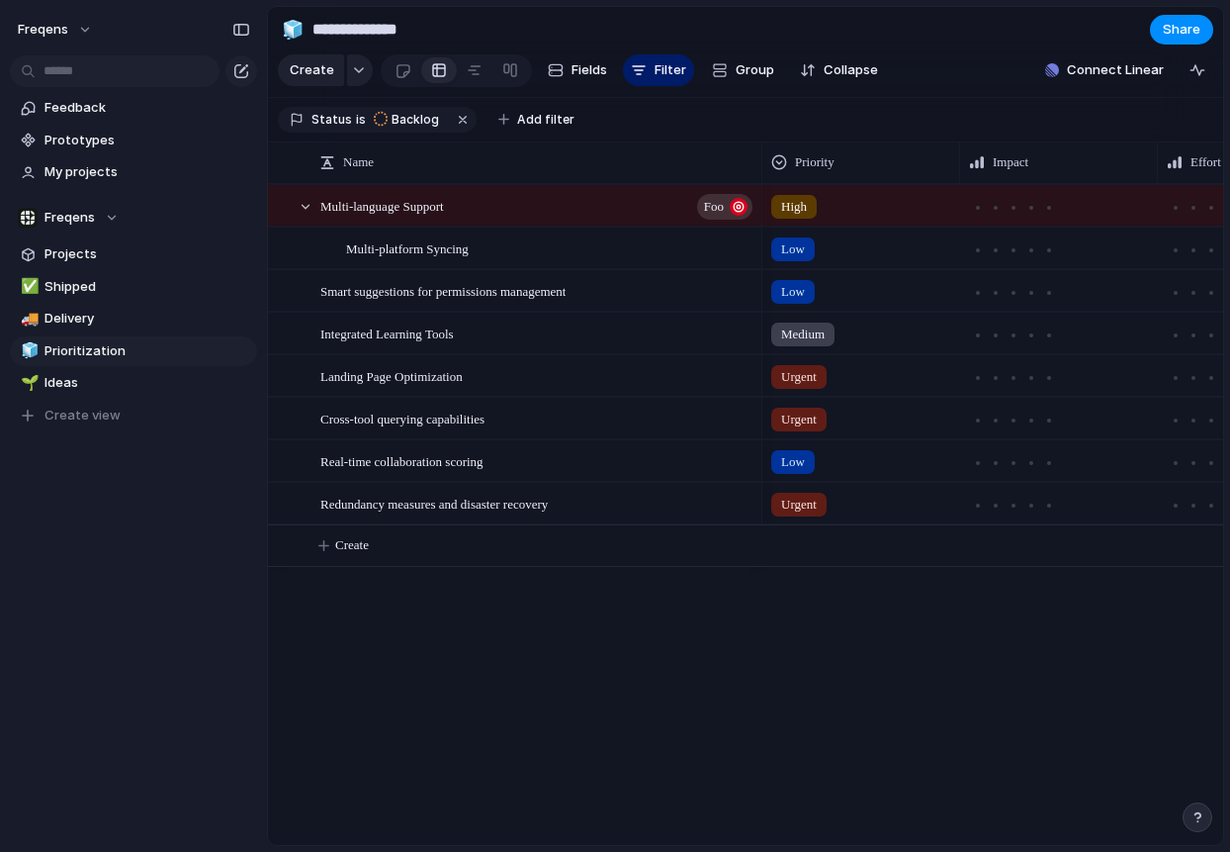
click at [587, 803] on div "Multi-language Support Foo Multi-platform Syncing Smart suggestions for permiss…" at bounding box center [745, 514] width 955 height 661
